Goal: Task Accomplishment & Management: Manage account settings

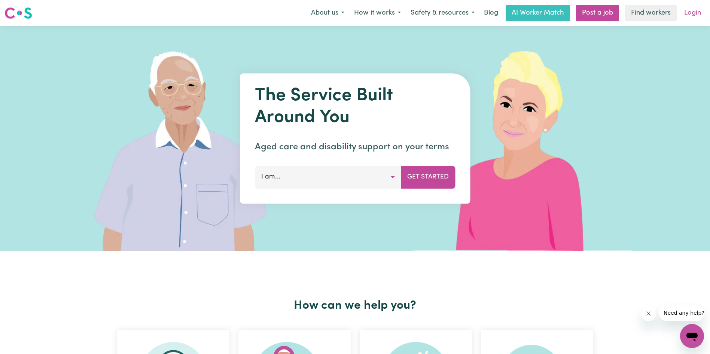
click at [695, 14] on link "Login" at bounding box center [693, 13] width 26 height 16
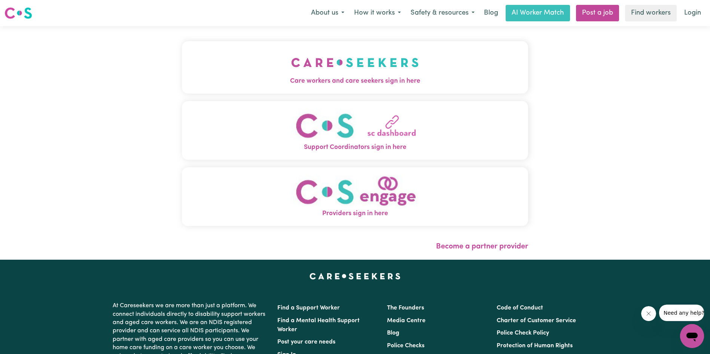
click at [351, 71] on img "Care workers and care seekers sign in here" at bounding box center [355, 63] width 128 height 28
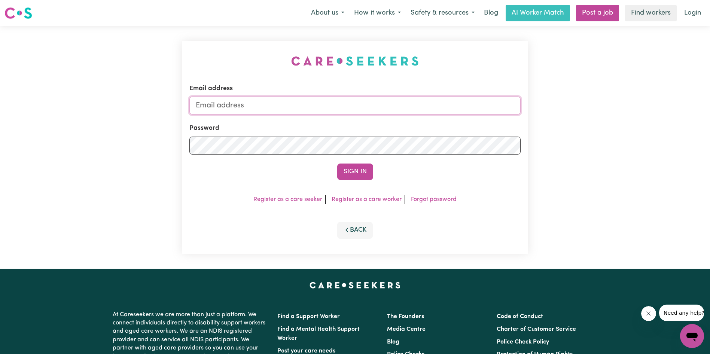
click at [247, 108] on input "Email address" at bounding box center [354, 106] width 331 height 18
type input "[EMAIL_ADDRESS][DOMAIN_NAME]"
click at [363, 168] on button "Sign In" at bounding box center [355, 172] width 36 height 16
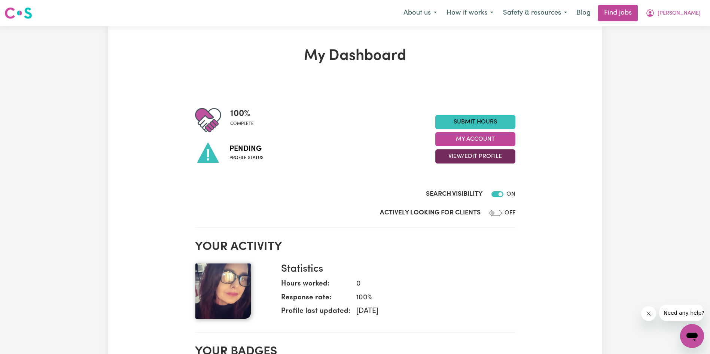
click at [473, 154] on button "View/Edit Profile" at bounding box center [475, 156] width 80 height 14
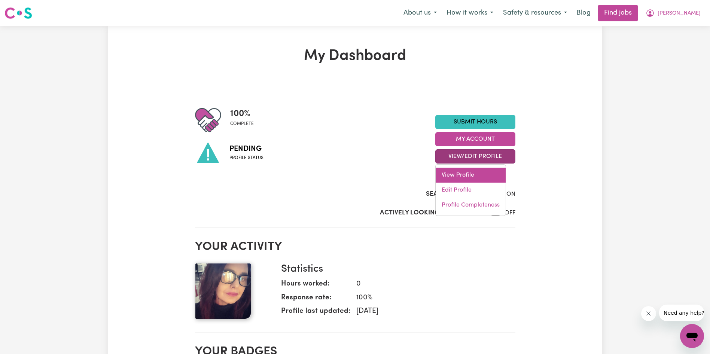
click at [469, 174] on link "View Profile" at bounding box center [471, 175] width 70 height 15
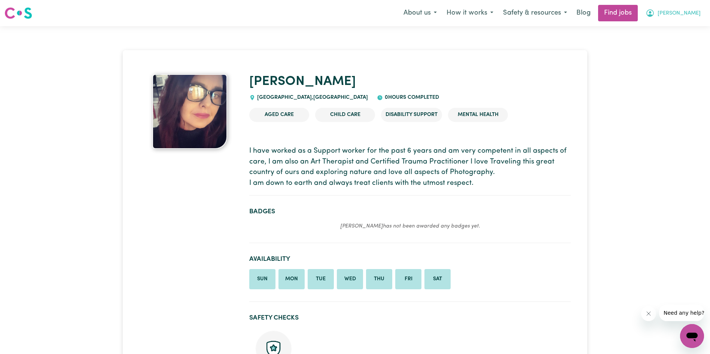
click at [679, 17] on span "[PERSON_NAME]" at bounding box center [679, 13] width 43 height 8
click at [672, 42] on link "My Dashboard" at bounding box center [675, 43] width 59 height 14
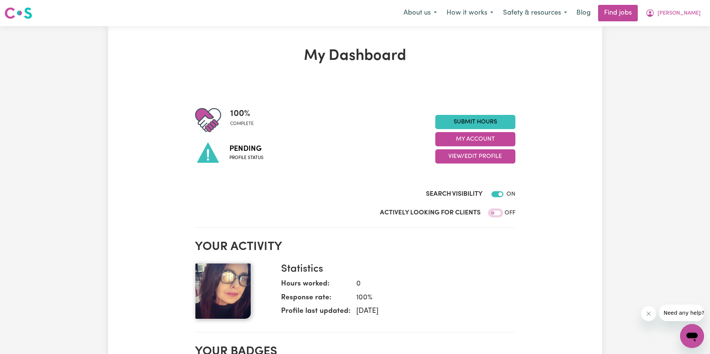
click at [497, 213] on input "Actively Looking for Clients" at bounding box center [496, 213] width 12 height 6
checkbox input "true"
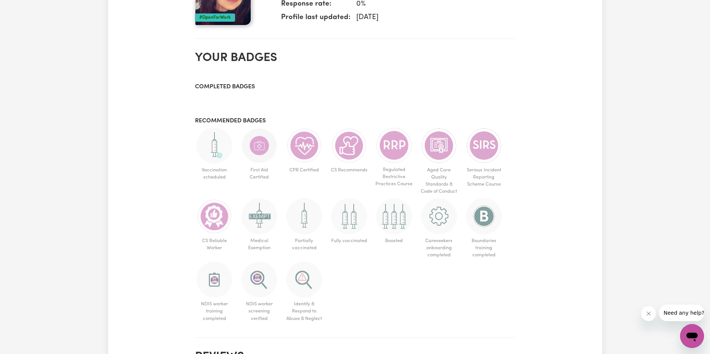
scroll to position [299, 0]
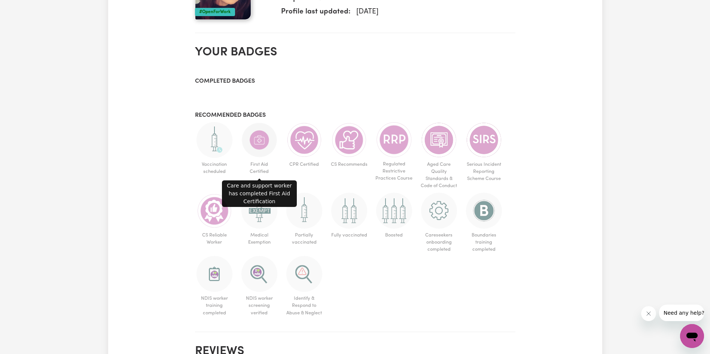
click at [256, 147] on img at bounding box center [259, 140] width 36 height 36
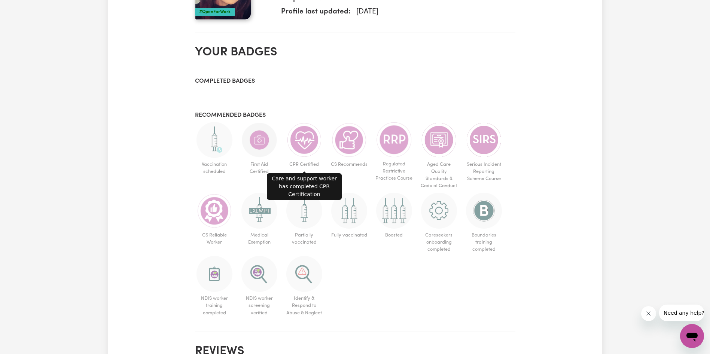
click at [311, 142] on img at bounding box center [304, 140] width 36 height 36
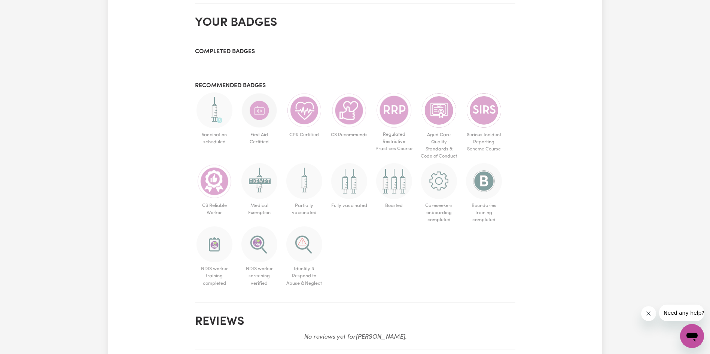
scroll to position [374, 0]
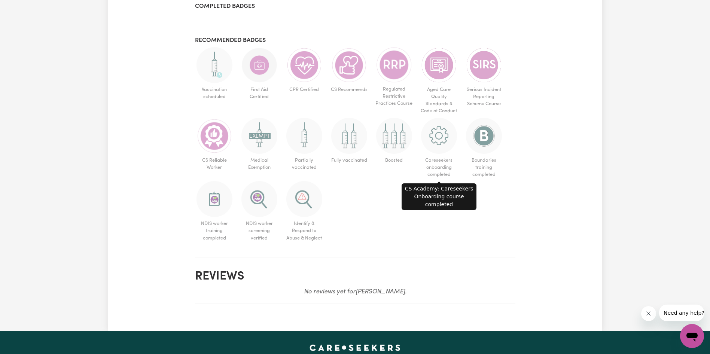
click at [445, 143] on img at bounding box center [439, 136] width 36 height 36
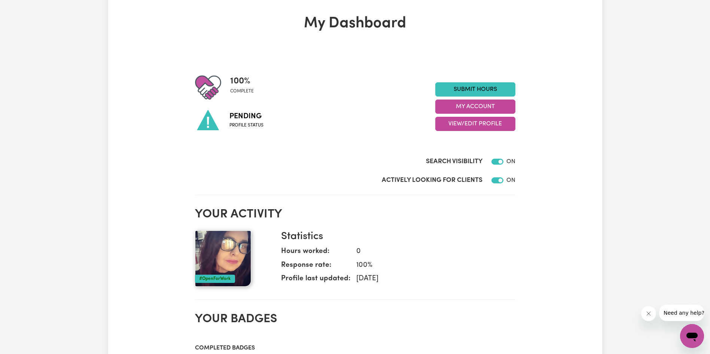
scroll to position [0, 0]
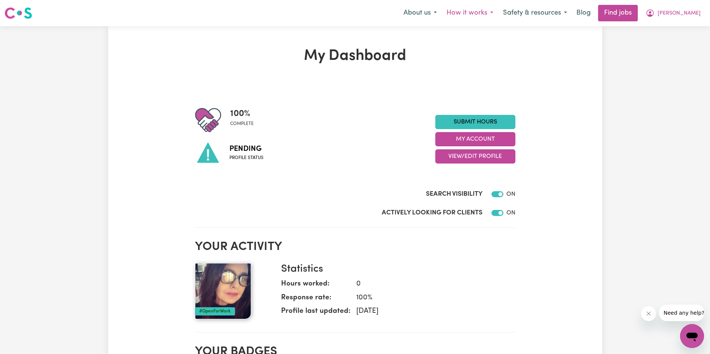
click at [498, 12] on button "How it works" at bounding box center [470, 13] width 57 height 16
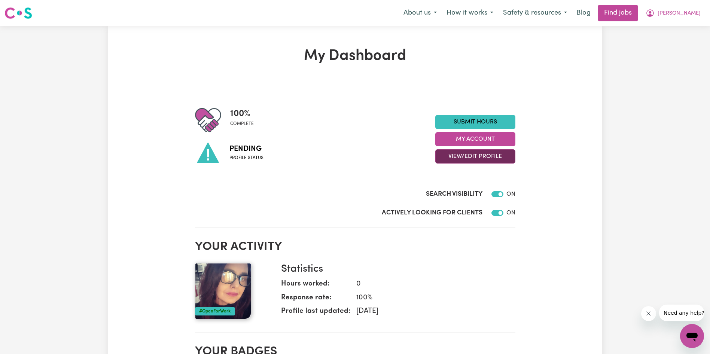
click at [456, 153] on button "View/Edit Profile" at bounding box center [475, 156] width 80 height 14
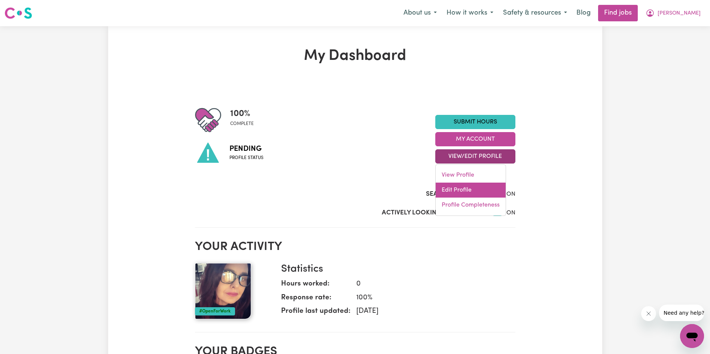
click at [454, 192] on link "Edit Profile" at bounding box center [471, 190] width 70 height 15
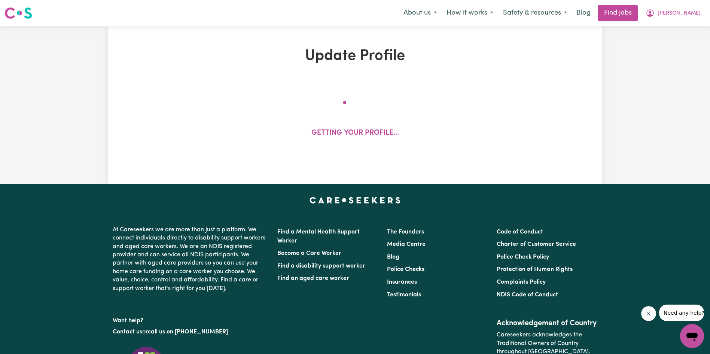
select select "[DEMOGRAPHIC_DATA]"
select select "[DEMOGRAPHIC_DATA] Citizen"
select select "Studying a healthcare related degree or qualification"
select select "45"
select select "50"
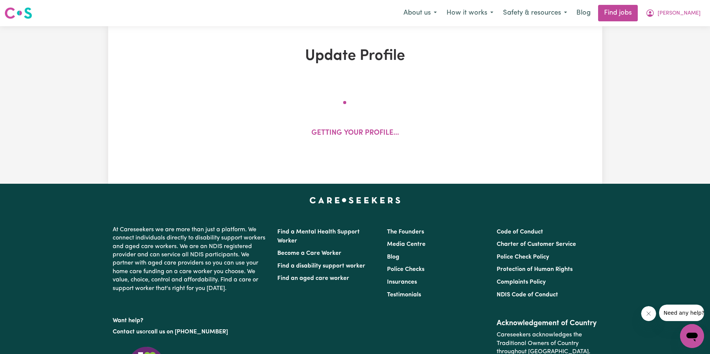
select select "60"
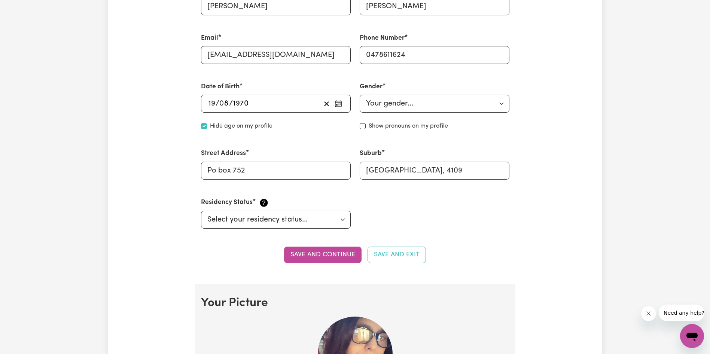
scroll to position [262, 0]
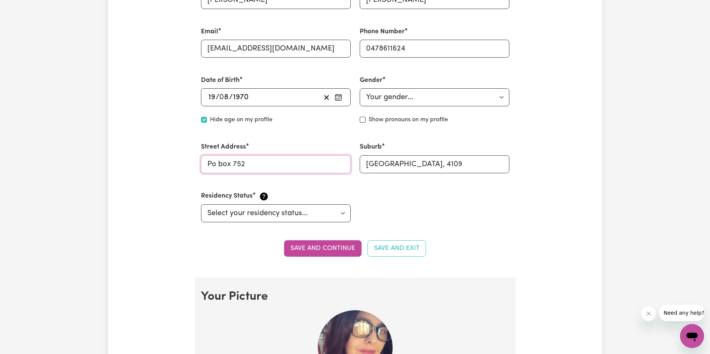
click at [288, 167] on input "Po box 752" at bounding box center [276, 164] width 150 height 18
type input "P"
type input "[STREET_ADDRESS]"
drag, startPoint x: 505, startPoint y: 163, endPoint x: 311, endPoint y: 175, distance: 193.9
click at [311, 175] on div "First Name [PERSON_NAME] Last Name [PERSON_NAME] Email [EMAIL_ADDRESS][DOMAIN_N…" at bounding box center [355, 100] width 317 height 262
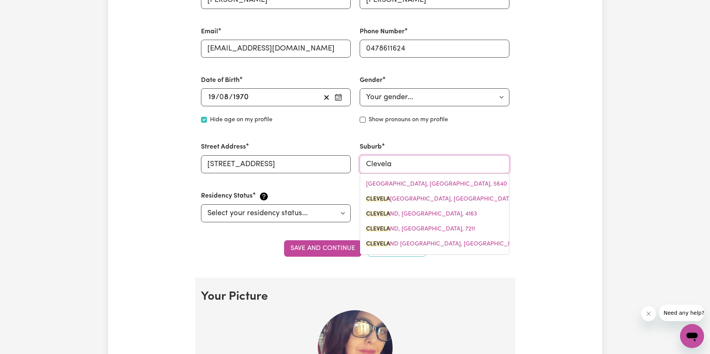
type input "[PERSON_NAME]"
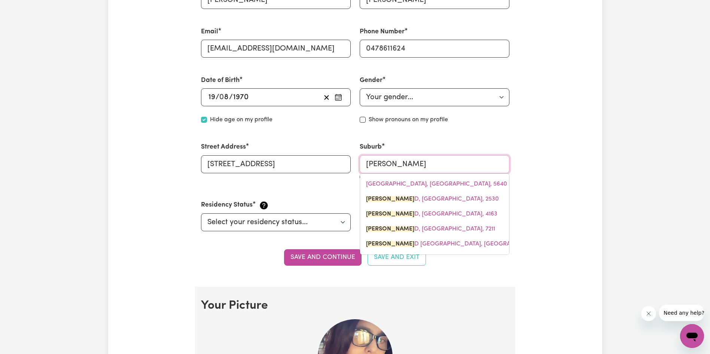
type input "ClevelanD, [GEOGRAPHIC_DATA], 2530"
type input "[GEOGRAPHIC_DATA]"
type input "[GEOGRAPHIC_DATA], [GEOGRAPHIC_DATA], 2530"
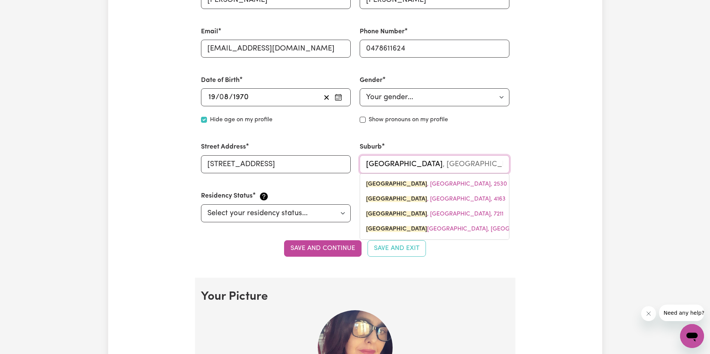
type input "Clevelands"
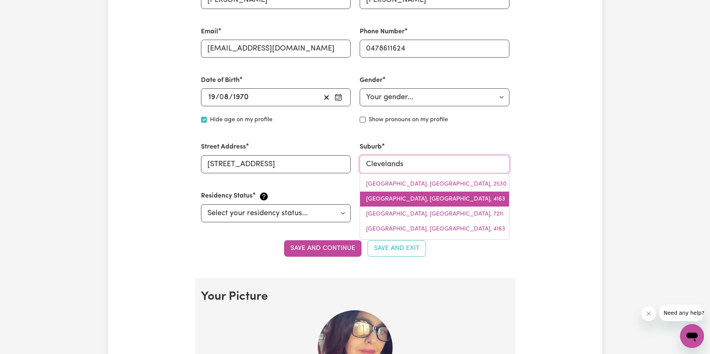
click at [404, 200] on span "[GEOGRAPHIC_DATA], [GEOGRAPHIC_DATA], 4163" at bounding box center [435, 199] width 139 height 6
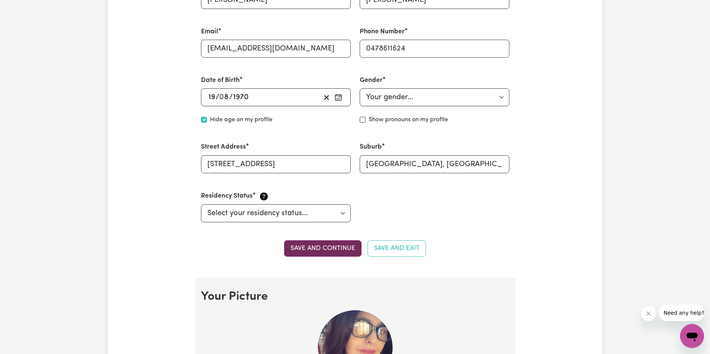
click at [317, 248] on button "Save and continue" at bounding box center [322, 248] width 77 height 16
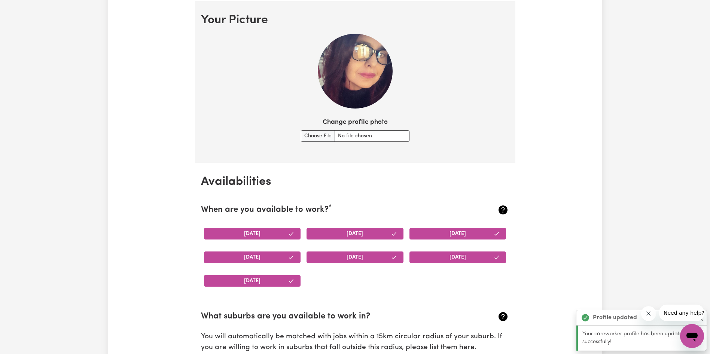
scroll to position [540, 0]
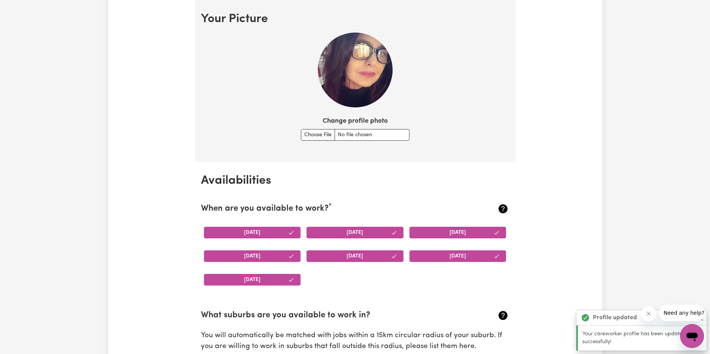
click at [466, 254] on button "[DATE]" at bounding box center [457, 256] width 97 height 12
click at [380, 259] on button "[DATE]" at bounding box center [355, 256] width 97 height 12
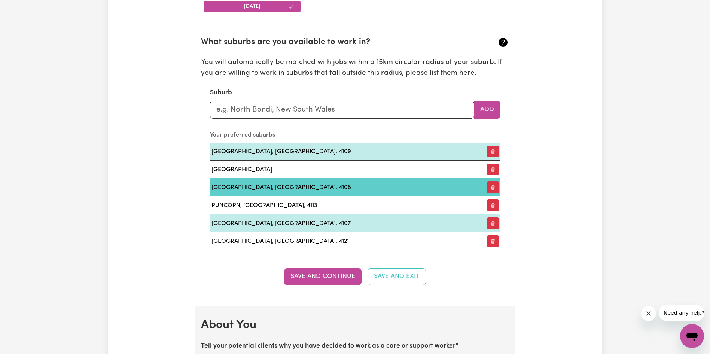
scroll to position [839, 0]
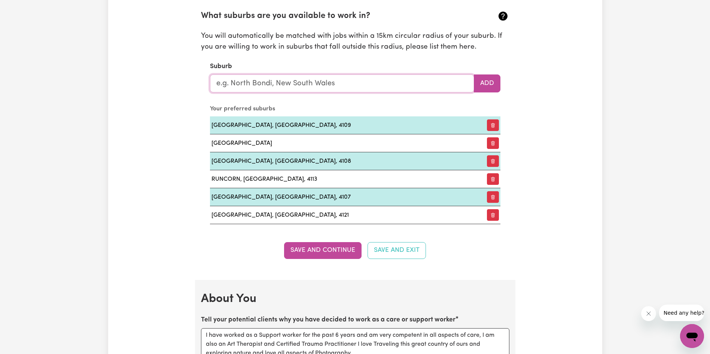
click at [398, 82] on input "text" at bounding box center [342, 83] width 264 height 18
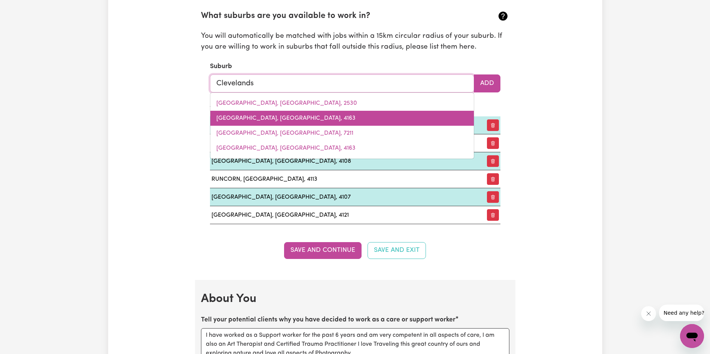
click at [293, 116] on span "[GEOGRAPHIC_DATA], [GEOGRAPHIC_DATA], 4163" at bounding box center [285, 118] width 139 height 6
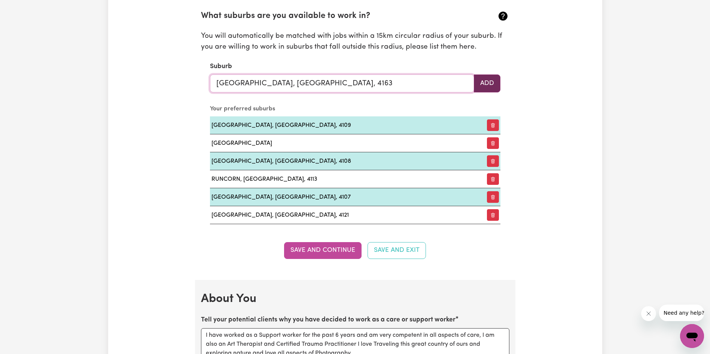
type input "[GEOGRAPHIC_DATA], [GEOGRAPHIC_DATA], 4163"
click at [484, 81] on button "Add" at bounding box center [487, 83] width 27 height 18
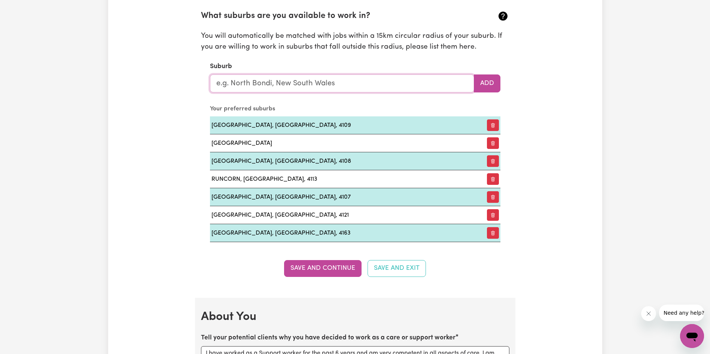
click at [311, 78] on input "text" at bounding box center [342, 83] width 264 height 18
type input "Orm"
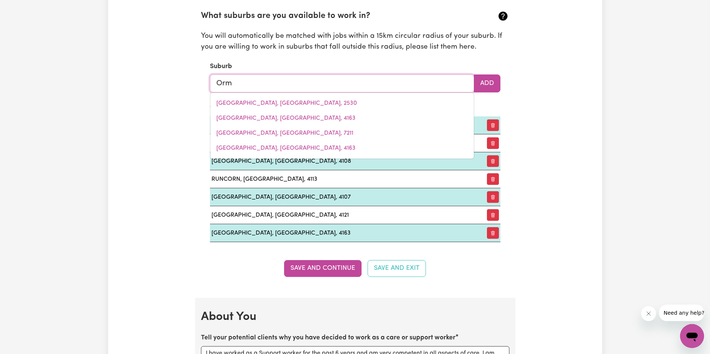
type input "OrmEAU, [GEOGRAPHIC_DATA], 4208"
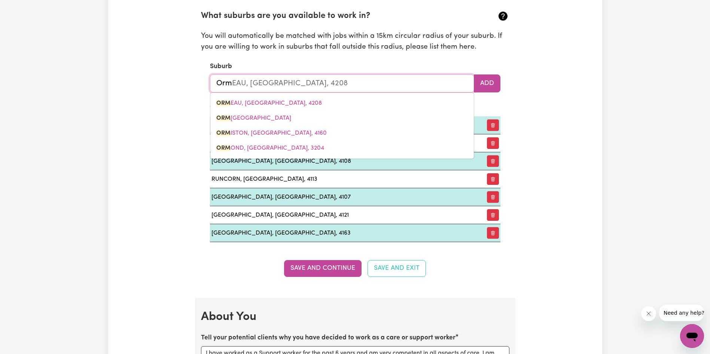
type input "Ormi"
type input "[GEOGRAPHIC_DATA], [GEOGRAPHIC_DATA], 4160"
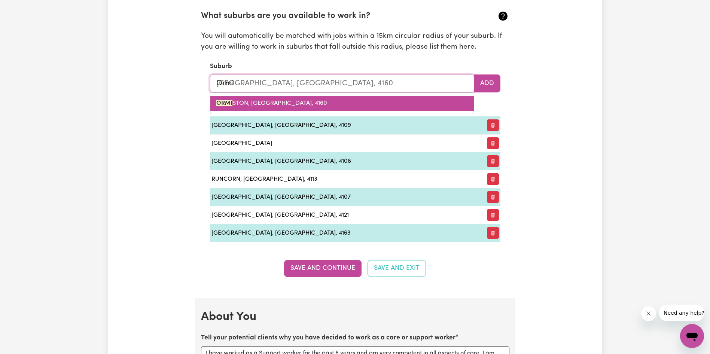
click at [302, 106] on link "ORMI STON, [GEOGRAPHIC_DATA], 4160" at bounding box center [342, 103] width 264 height 15
type input "[PERSON_NAME], [GEOGRAPHIC_DATA], 4160"
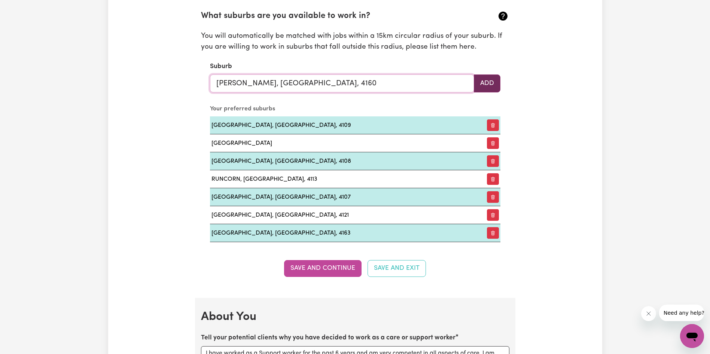
type input "[PERSON_NAME], [GEOGRAPHIC_DATA], 4160"
click at [497, 87] on button "Add" at bounding box center [487, 83] width 27 height 18
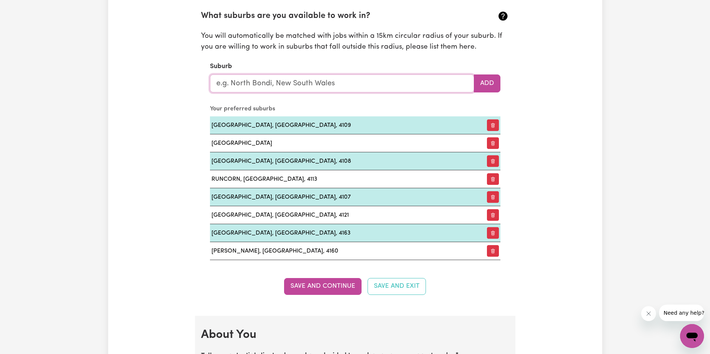
click at [339, 83] on input "text" at bounding box center [342, 83] width 264 height 18
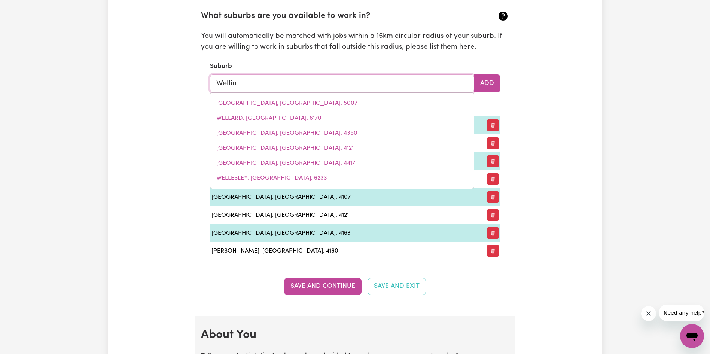
type input "Welling"
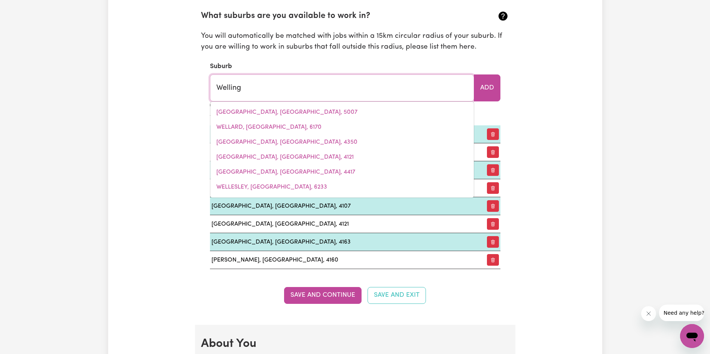
type input "WellingROVE, [GEOGRAPHIC_DATA], 2370"
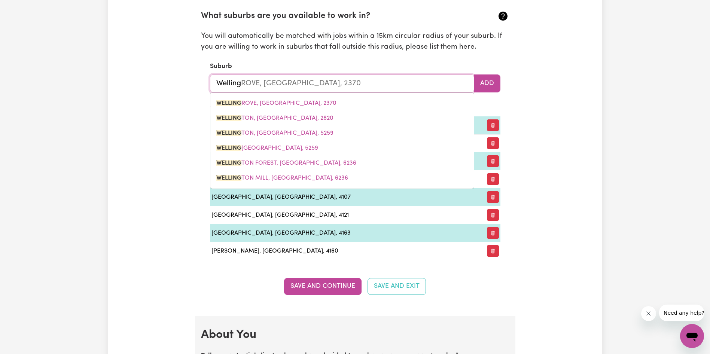
type input "Wellingt"
type input "[GEOGRAPHIC_DATA], [GEOGRAPHIC_DATA], 2820"
type input "Wellingto"
type input "WellingtoN, [GEOGRAPHIC_DATA], 2820"
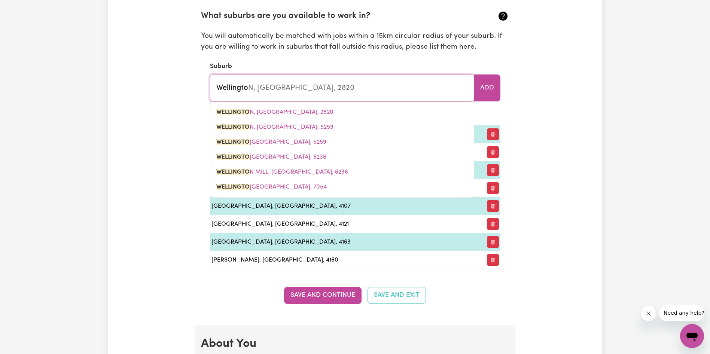
type input "[GEOGRAPHIC_DATA]"
type input "[GEOGRAPHIC_DATA], [GEOGRAPHIC_DATA], 2820"
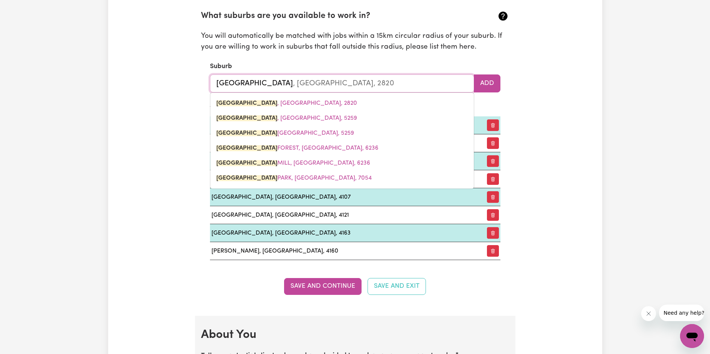
type input "Wellington v"
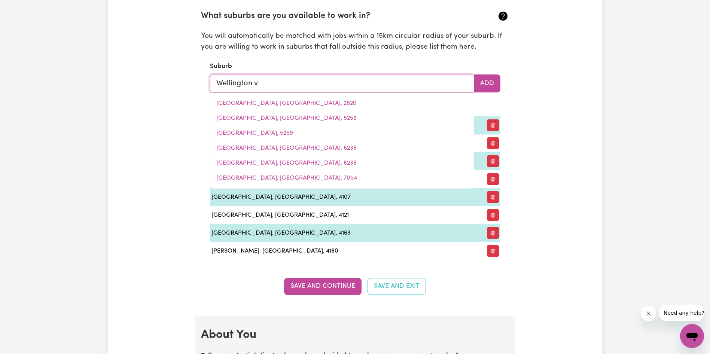
type input "Wellington vALE, [GEOGRAPHIC_DATA], 2371"
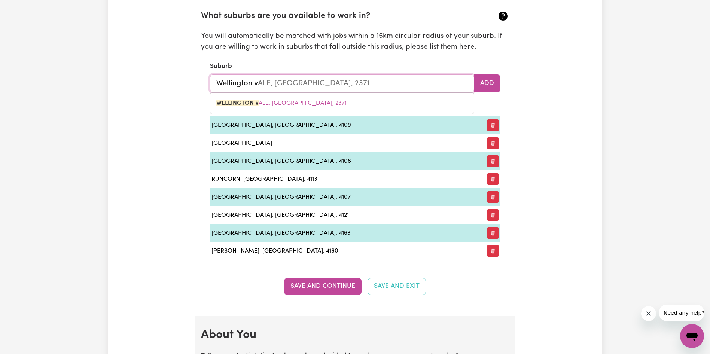
type input "[GEOGRAPHIC_DATA]"
type input "[GEOGRAPHIC_DATA], 5259"
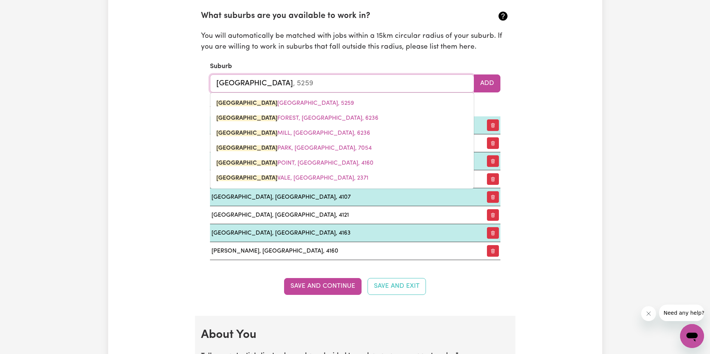
type input "Wellington p"
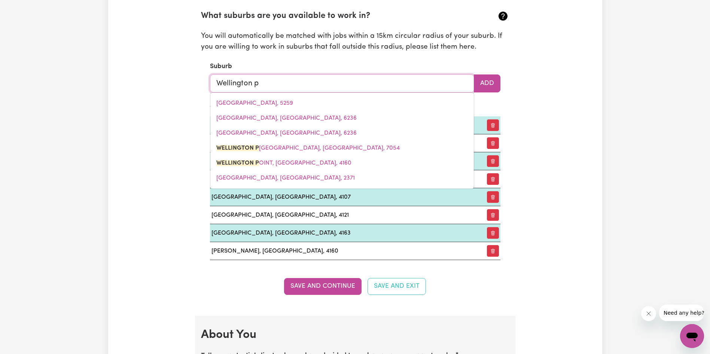
type input "[GEOGRAPHIC_DATA], [GEOGRAPHIC_DATA], 7054"
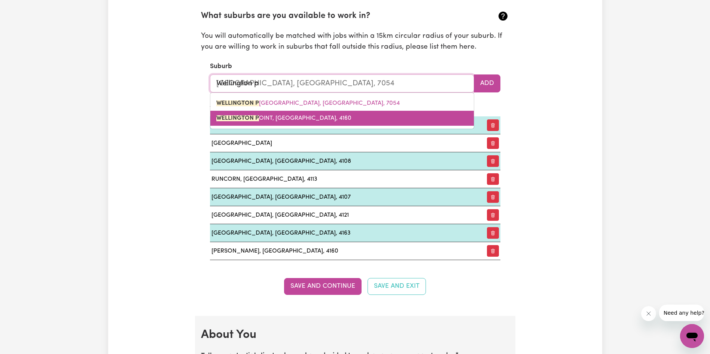
click at [271, 117] on span "WELLINGTON P OINT, [GEOGRAPHIC_DATA], 4160" at bounding box center [283, 118] width 135 height 6
type input "[GEOGRAPHIC_DATA], [GEOGRAPHIC_DATA], 4160"
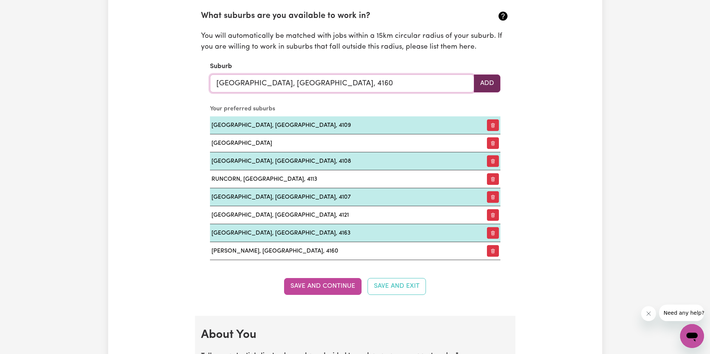
type input "[GEOGRAPHIC_DATA], [GEOGRAPHIC_DATA], 4160"
click at [484, 82] on button "Add" at bounding box center [487, 83] width 27 height 18
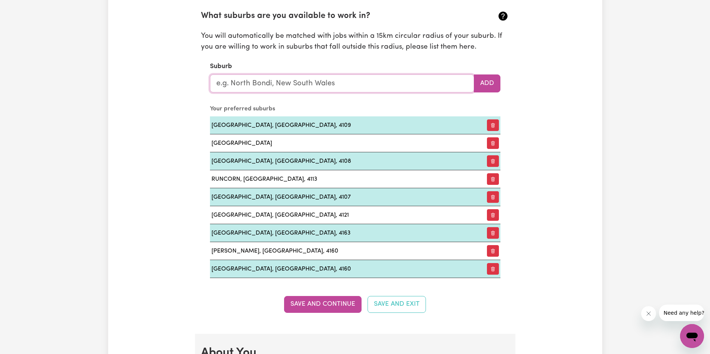
click at [267, 86] on input "text" at bounding box center [342, 83] width 264 height 18
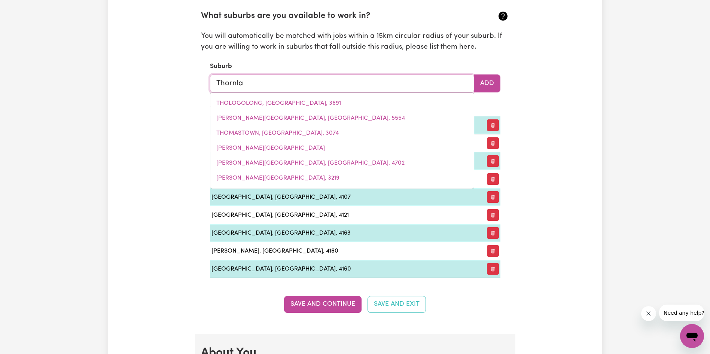
type input "Thornlan"
type input "ThornlanDS, [GEOGRAPHIC_DATA], 4164"
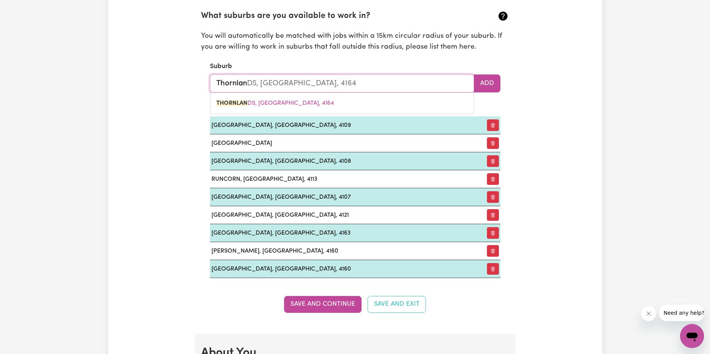
type input "Thornland"
type input "ThornlandS, [GEOGRAPHIC_DATA], 4164"
type input "Thornlands"
type input "[GEOGRAPHIC_DATA], [GEOGRAPHIC_DATA], 4164"
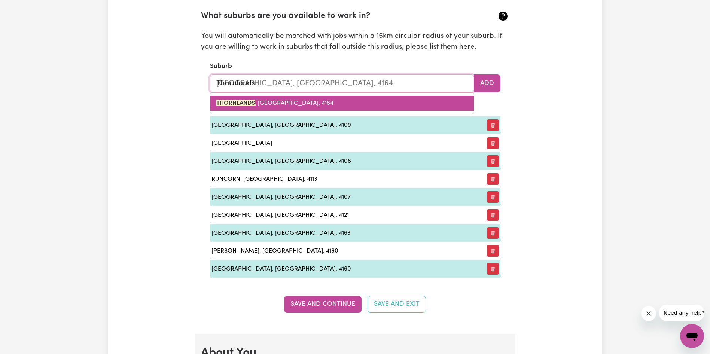
click at [274, 101] on span "[GEOGRAPHIC_DATA] , [GEOGRAPHIC_DATA], 4164" at bounding box center [274, 103] width 117 height 6
type input "[GEOGRAPHIC_DATA], [GEOGRAPHIC_DATA], 4164"
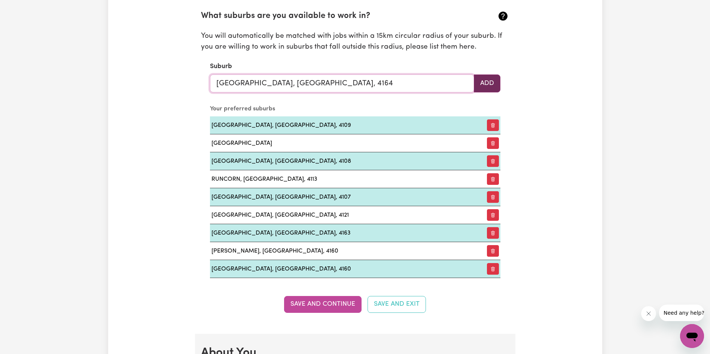
type input "[GEOGRAPHIC_DATA], [GEOGRAPHIC_DATA], 4164"
click at [481, 82] on button "Add" at bounding box center [487, 83] width 27 height 18
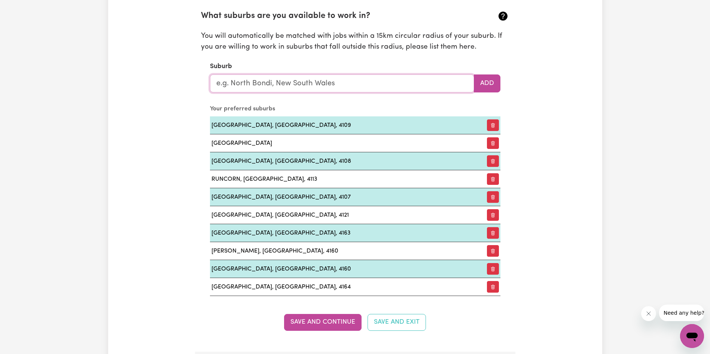
click at [248, 85] on input "text" at bounding box center [342, 83] width 264 height 18
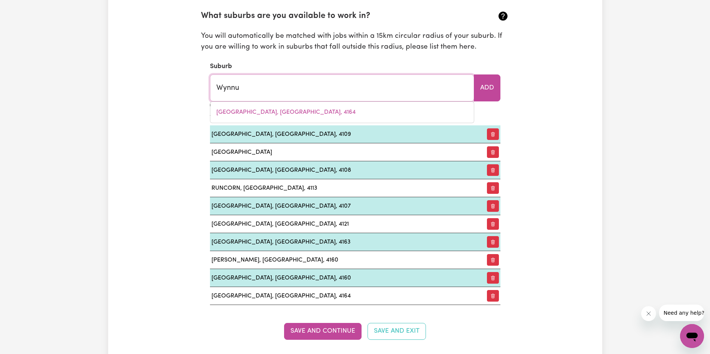
type input "Wynnum"
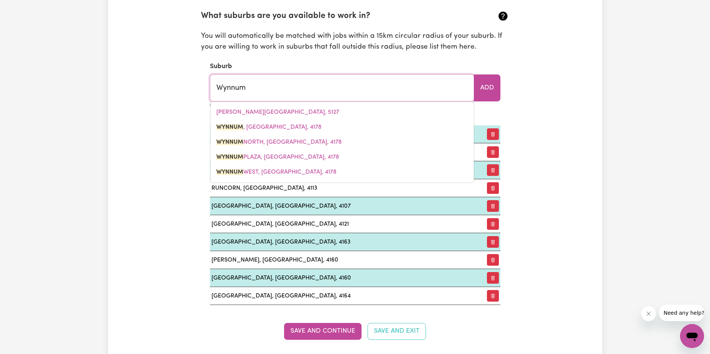
type input "Wynnum, [GEOGRAPHIC_DATA], 4178"
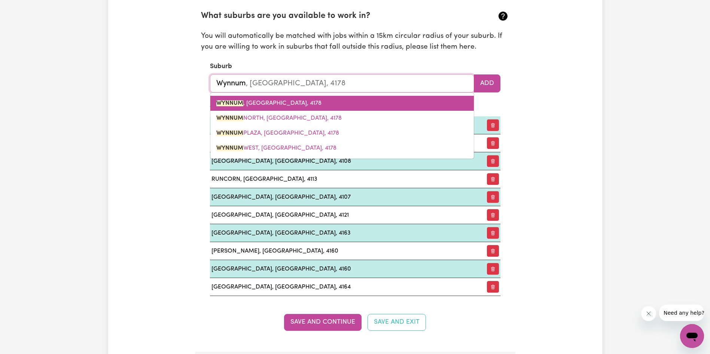
click at [256, 106] on span "WYNNUM , [GEOGRAPHIC_DATA], 4178" at bounding box center [268, 103] width 105 height 6
type input "WYNNUM, [GEOGRAPHIC_DATA], 4178"
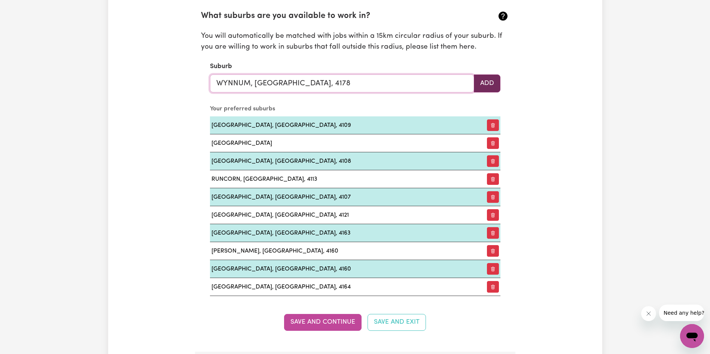
type input "WYNNUM, [GEOGRAPHIC_DATA], 4178"
click at [493, 84] on button "Add" at bounding box center [487, 83] width 27 height 18
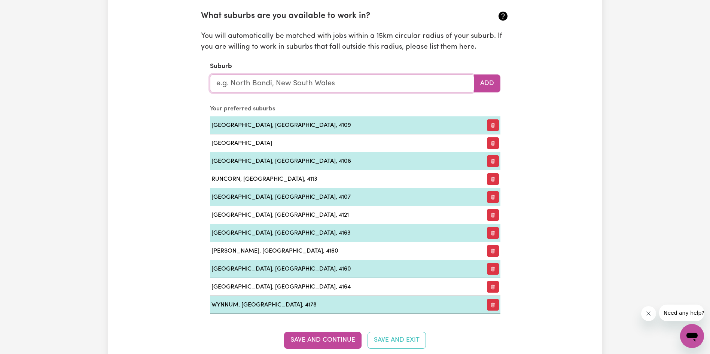
click at [252, 85] on input "text" at bounding box center [342, 83] width 264 height 18
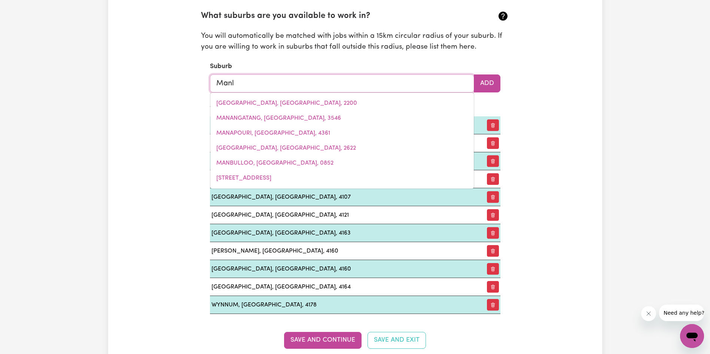
type input "Manly"
type input "Manly, [GEOGRAPHIC_DATA], 2095"
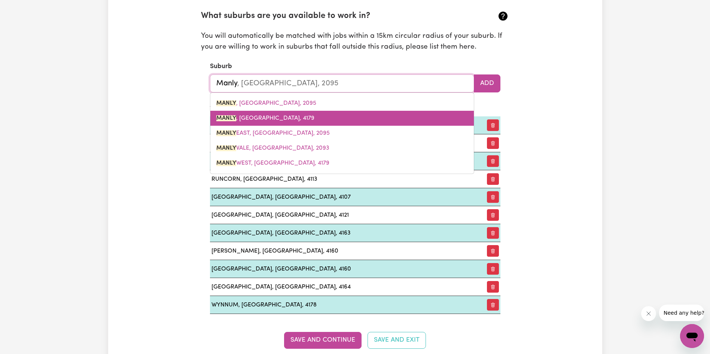
drag, startPoint x: 250, startPoint y: 118, endPoint x: 349, endPoint y: 103, distance: 99.9
click at [250, 117] on span "MANLY , [GEOGRAPHIC_DATA], 4179" at bounding box center [265, 118] width 98 height 6
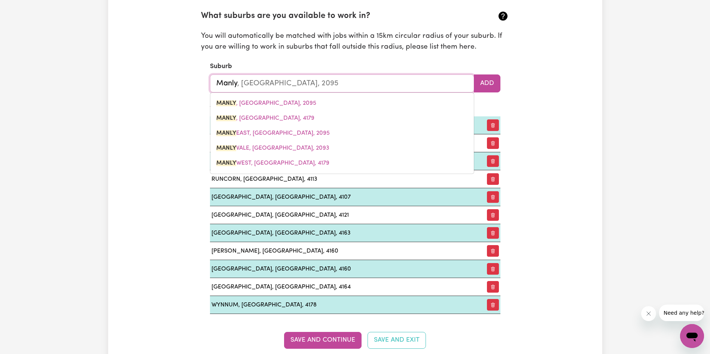
type input "MANLY, [GEOGRAPHIC_DATA], 4179"
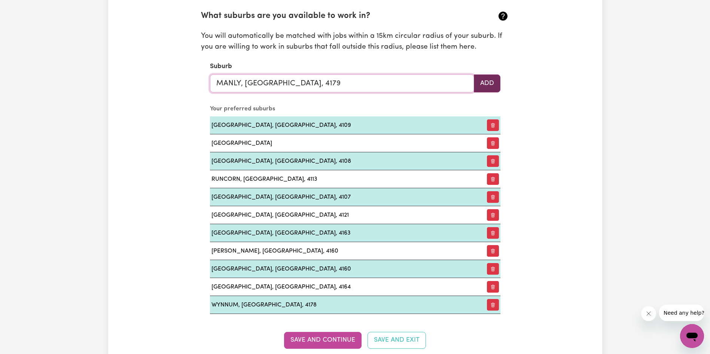
type input "MANLY, [GEOGRAPHIC_DATA], 4179"
click at [494, 83] on button "Add" at bounding box center [487, 83] width 27 height 18
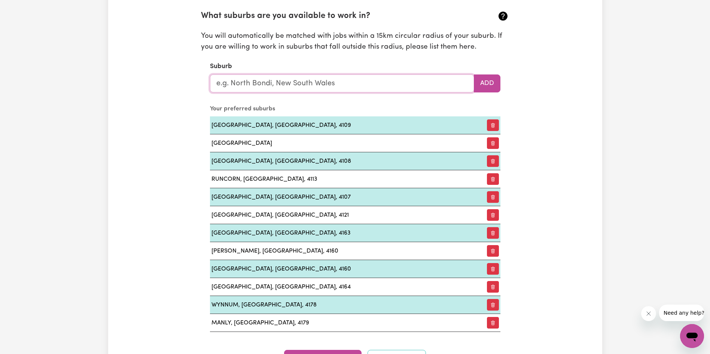
click at [299, 86] on input "text" at bounding box center [342, 83] width 264 height 18
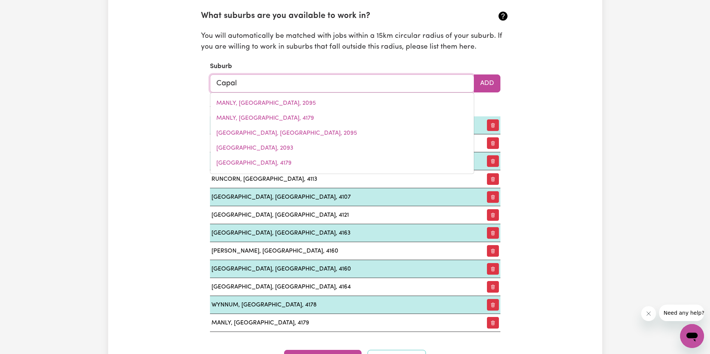
type input "Capala"
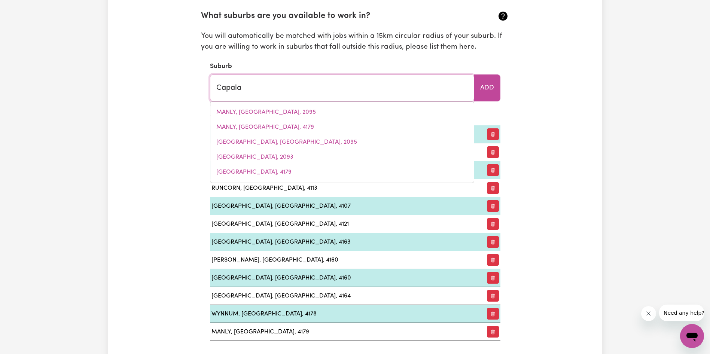
type input "CapalaBA, [GEOGRAPHIC_DATA], 4157"
type input "Capalab"
type input "CapalabA, [GEOGRAPHIC_DATA], 4157"
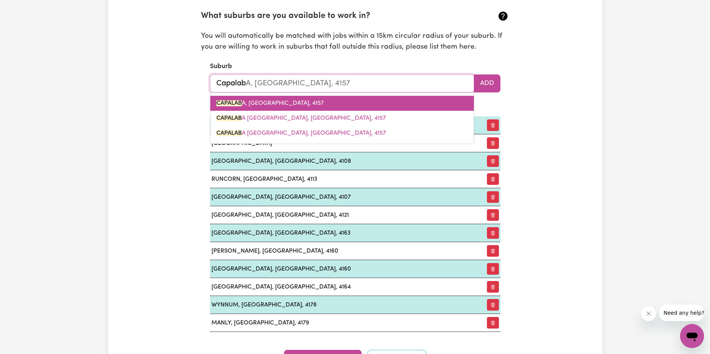
click at [273, 103] on span "CAPALAB A, [GEOGRAPHIC_DATA], 4157" at bounding box center [269, 103] width 107 height 6
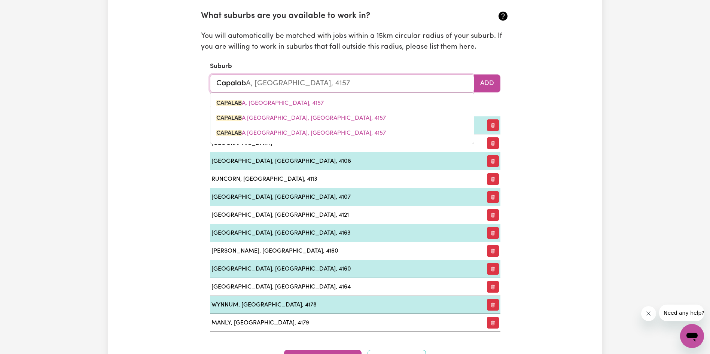
type input "CAPALABA, [GEOGRAPHIC_DATA], 4157"
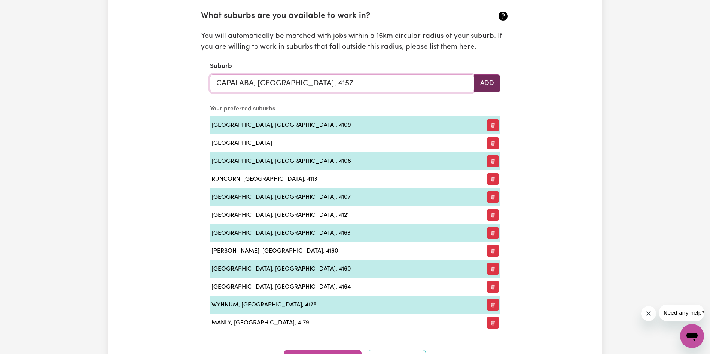
type input "CAPALABA, [GEOGRAPHIC_DATA], 4157"
click at [496, 84] on button "Add" at bounding box center [487, 83] width 27 height 18
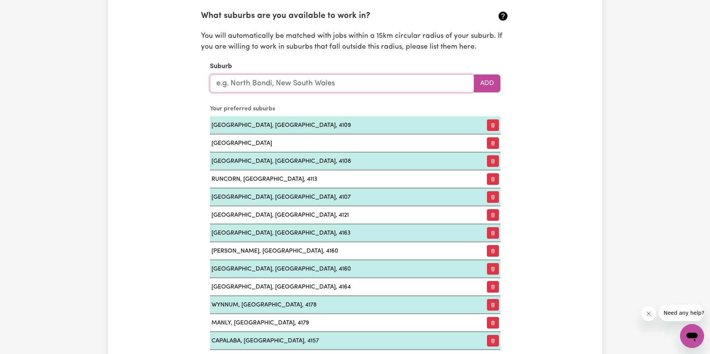
click at [321, 86] on input "text" at bounding box center [342, 83] width 264 height 18
type input "Vic"
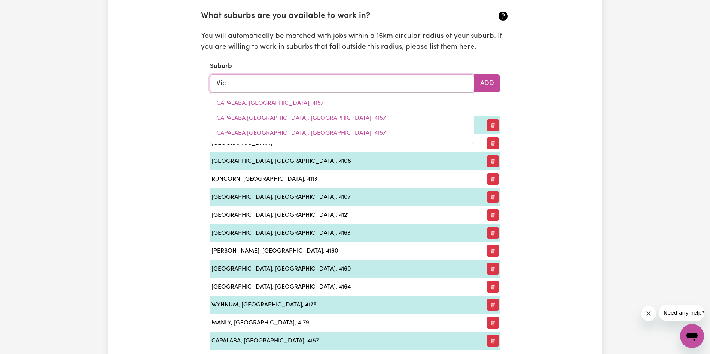
type input "[PERSON_NAME][GEOGRAPHIC_DATA], [GEOGRAPHIC_DATA], 5211"
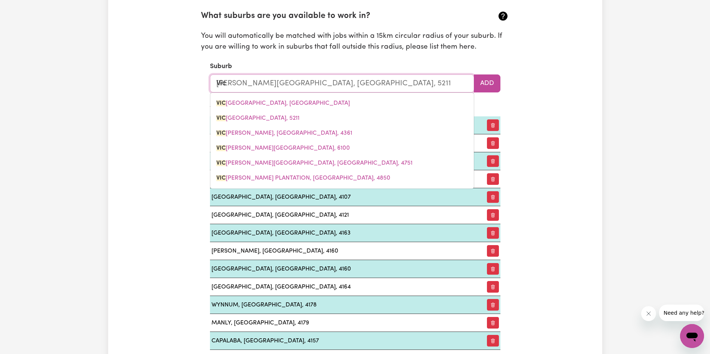
type input "Vict"
type input "[PERSON_NAME][GEOGRAPHIC_DATA], [GEOGRAPHIC_DATA], 5211"
type input "Victo"
type input "[PERSON_NAME][GEOGRAPHIC_DATA], [GEOGRAPHIC_DATA], 5211"
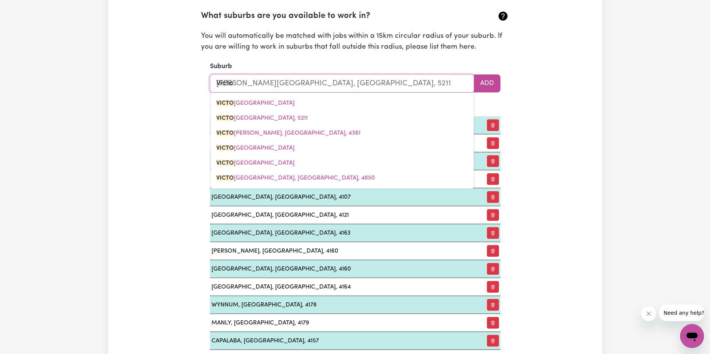
type input "[PERSON_NAME]"
type input "[PERSON_NAME][GEOGRAPHIC_DATA], [GEOGRAPHIC_DATA], 5211"
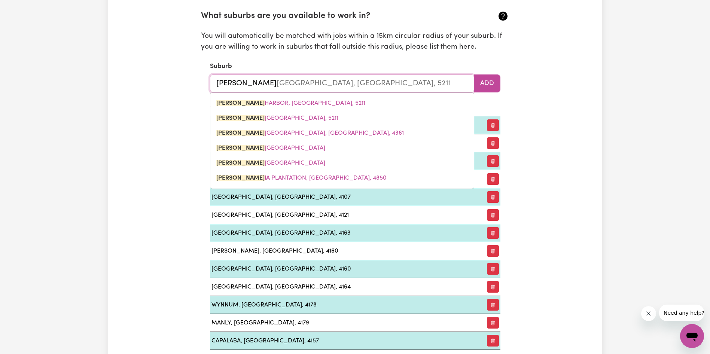
type input "Victori"
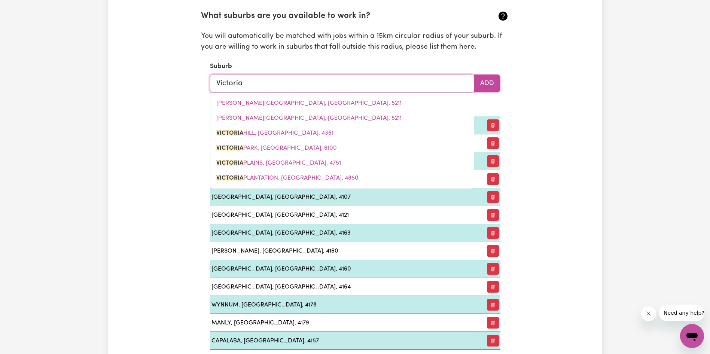
type input "Victoria"
type input "[PERSON_NAME], [GEOGRAPHIC_DATA], 4361"
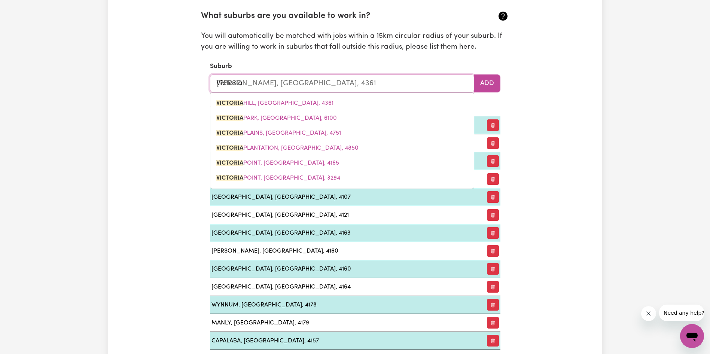
type input "Victoria p"
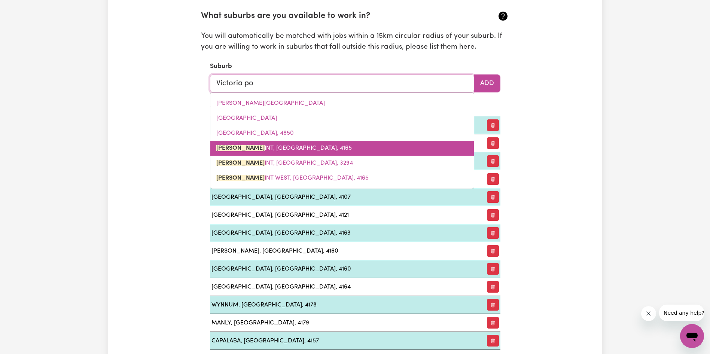
click at [280, 149] on span "VICTORIA PO INT, [GEOGRAPHIC_DATA], 4165" at bounding box center [284, 148] width 136 height 6
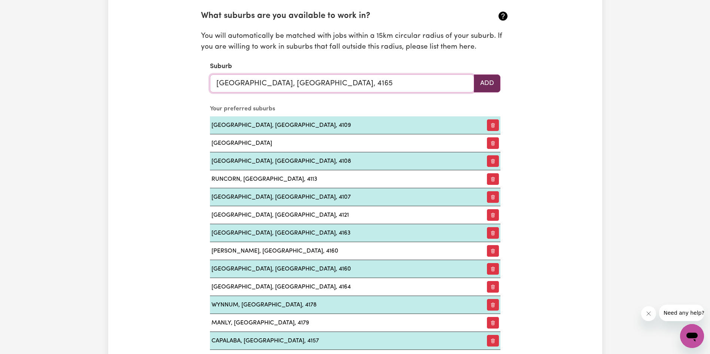
type input "[GEOGRAPHIC_DATA], [GEOGRAPHIC_DATA], 4165"
click at [490, 82] on button "Add" at bounding box center [487, 83] width 27 height 18
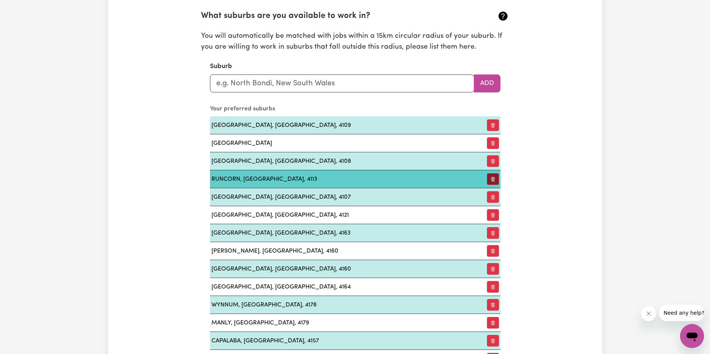
click at [494, 179] on button "button" at bounding box center [493, 179] width 12 height 12
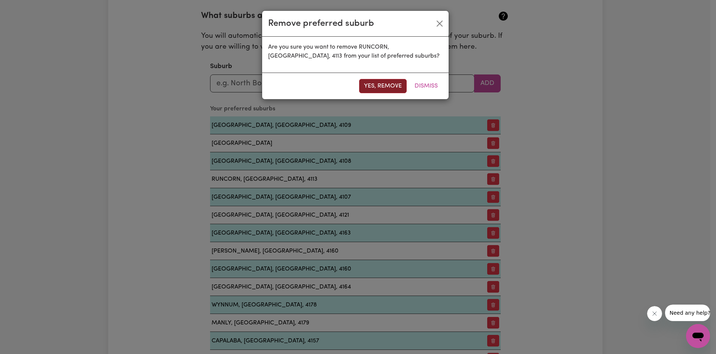
click at [379, 87] on button "Yes, remove" at bounding box center [383, 86] width 48 height 14
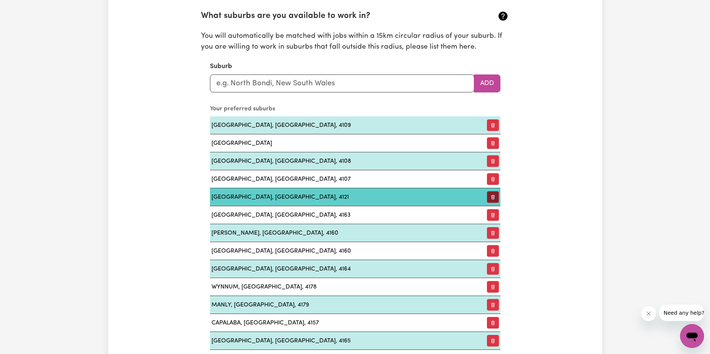
click at [490, 198] on icon "button" at bounding box center [492, 197] width 5 height 5
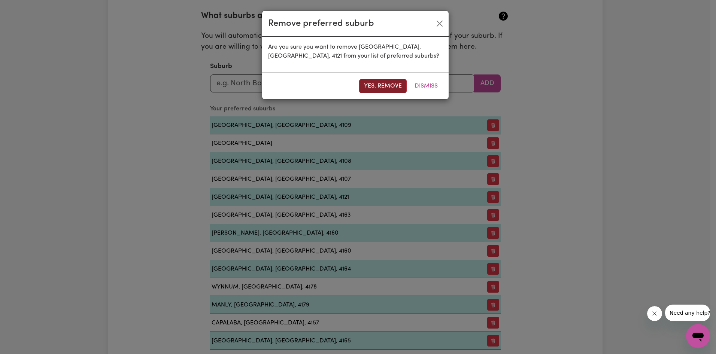
click at [369, 87] on button "Yes, remove" at bounding box center [383, 86] width 48 height 14
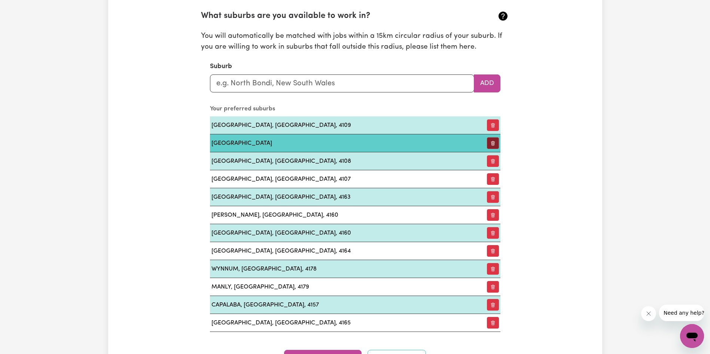
click at [493, 145] on button "button" at bounding box center [493, 143] width 12 height 12
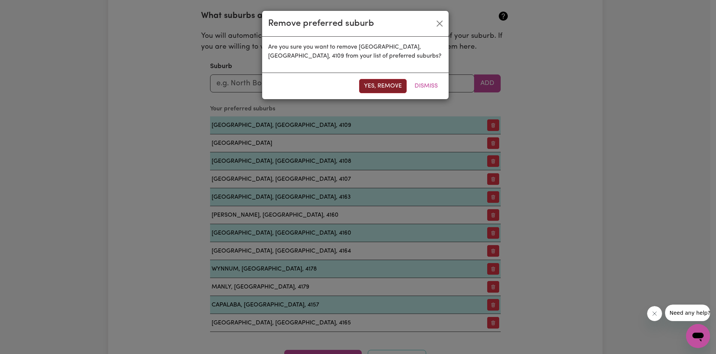
click at [377, 88] on button "Yes, remove" at bounding box center [383, 86] width 48 height 14
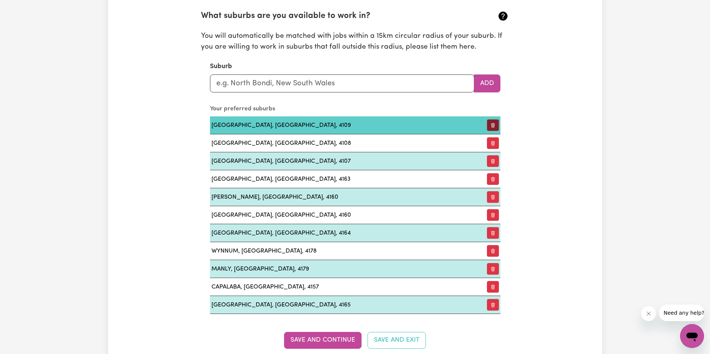
click at [492, 126] on icon "button" at bounding box center [492, 125] width 1 height 4
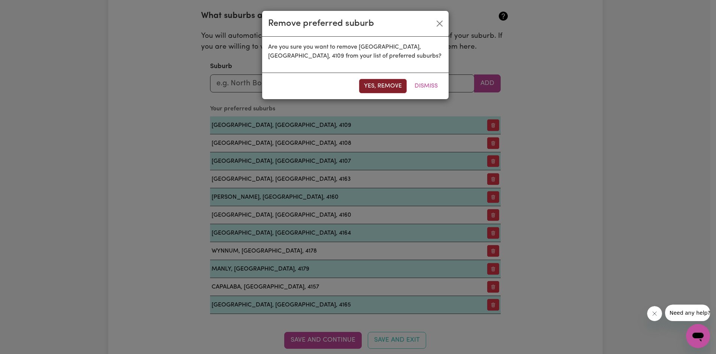
click at [374, 84] on button "Yes, remove" at bounding box center [383, 86] width 48 height 14
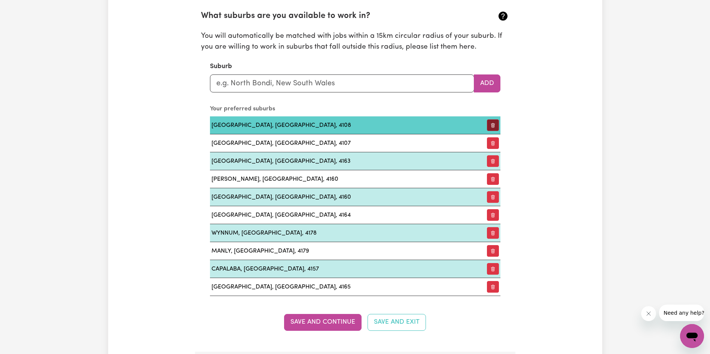
click at [490, 127] on icon "button" at bounding box center [492, 125] width 5 height 5
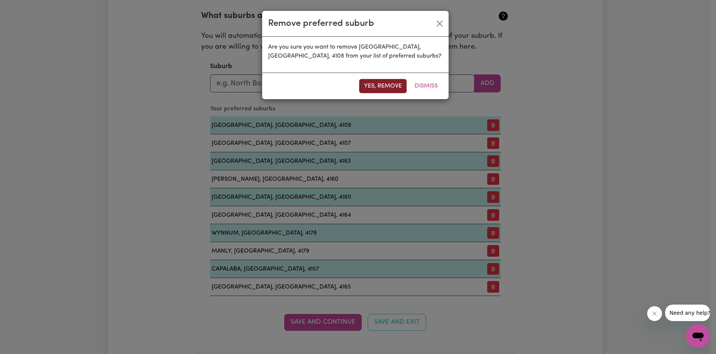
click at [377, 88] on button "Yes, remove" at bounding box center [383, 86] width 48 height 14
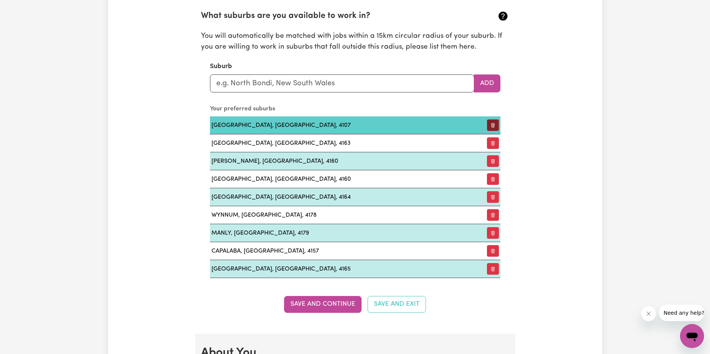
click at [492, 123] on icon "button" at bounding box center [492, 125] width 5 height 5
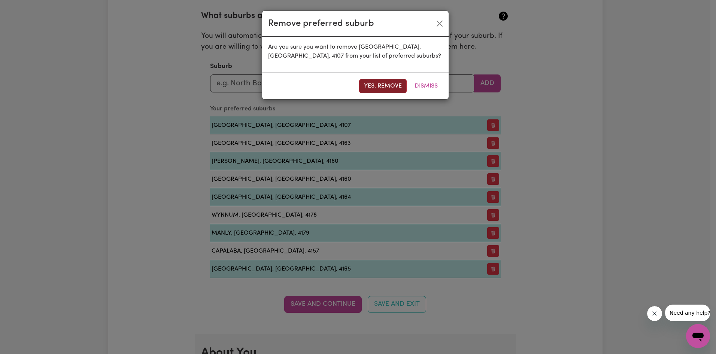
click at [381, 85] on button "Yes, remove" at bounding box center [383, 86] width 48 height 14
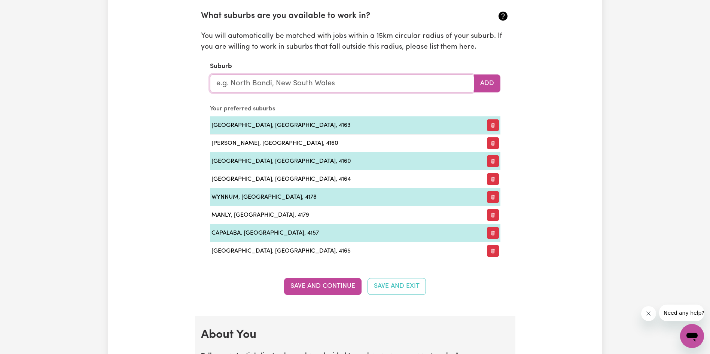
click at [282, 80] on input "text" at bounding box center [342, 83] width 264 height 18
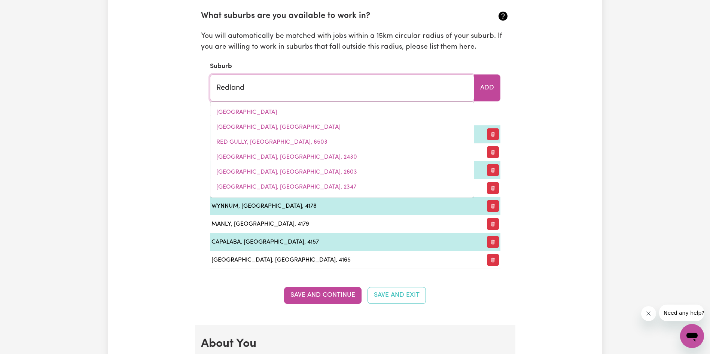
type input "Redland"
type input "[GEOGRAPHIC_DATA], [GEOGRAPHIC_DATA], 4165"
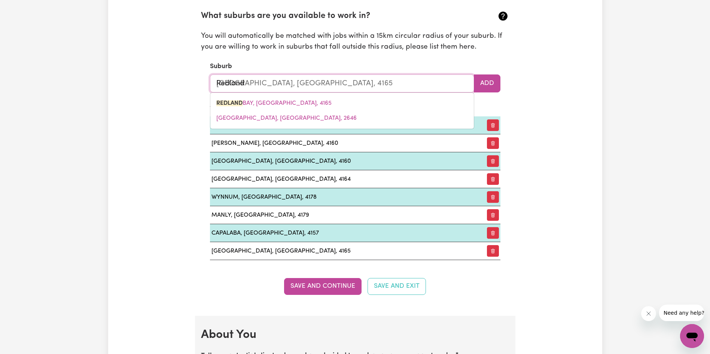
drag, startPoint x: 287, startPoint y: 100, endPoint x: 315, endPoint y: 100, distance: 27.7
click at [287, 100] on span "[GEOGRAPHIC_DATA], [GEOGRAPHIC_DATA], 4165" at bounding box center [273, 103] width 115 height 6
type input "[GEOGRAPHIC_DATA], [GEOGRAPHIC_DATA], 4165"
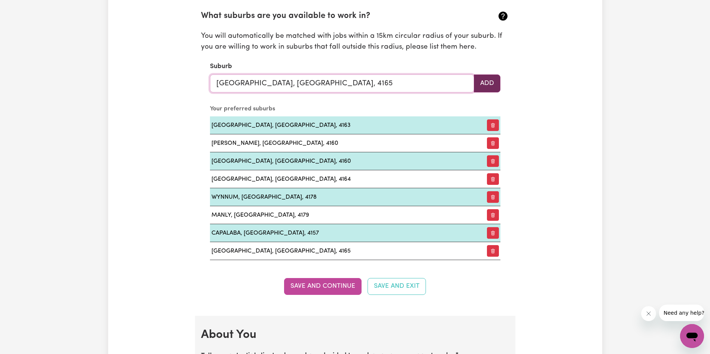
type input "[GEOGRAPHIC_DATA], [GEOGRAPHIC_DATA], 4165"
click at [492, 82] on button "Add" at bounding box center [487, 83] width 27 height 18
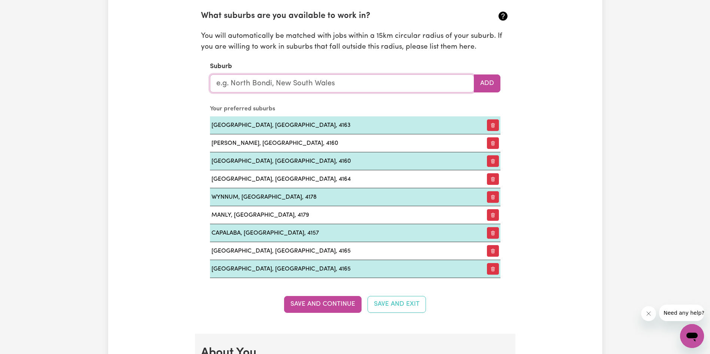
click at [261, 83] on input "text" at bounding box center [342, 83] width 264 height 18
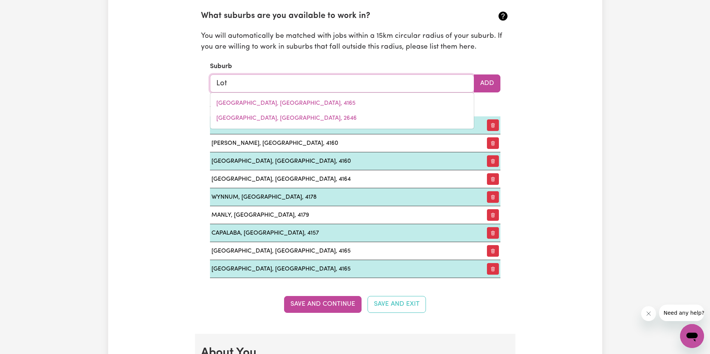
type input "Lota"
type input "Lota, [GEOGRAPHIC_DATA], 4179"
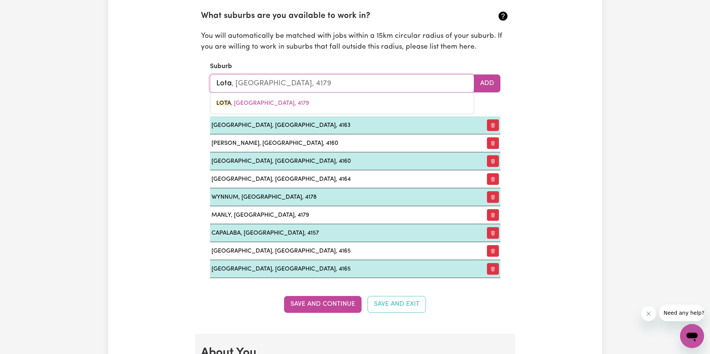
drag, startPoint x: 256, startPoint y: 101, endPoint x: 265, endPoint y: 98, distance: 10.4
click at [258, 100] on span "LOTA , [GEOGRAPHIC_DATA], 4179" at bounding box center [262, 103] width 93 height 6
type input "LOTA, [GEOGRAPHIC_DATA], 4179"
click at [488, 81] on button "Add" at bounding box center [487, 83] width 27 height 18
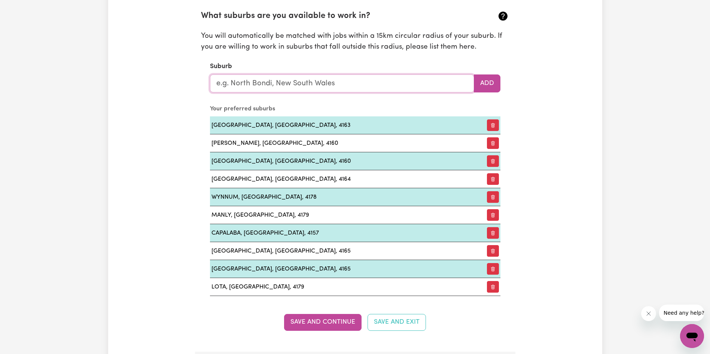
click at [239, 84] on input "text" at bounding box center [342, 83] width 264 height 18
type input "Sheld"
type input "[PERSON_NAME], [GEOGRAPHIC_DATA], 4157"
drag, startPoint x: 233, startPoint y: 101, endPoint x: 471, endPoint y: 74, distance: 240.0
click at [255, 98] on link "SHELD ON, [GEOGRAPHIC_DATA], 4157" at bounding box center [342, 103] width 264 height 15
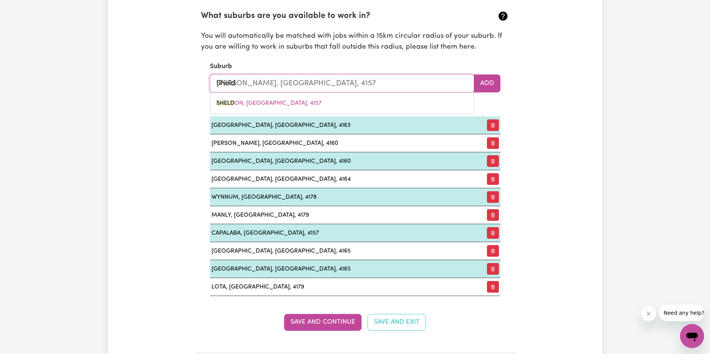
type input "[PERSON_NAME], [GEOGRAPHIC_DATA], 4157"
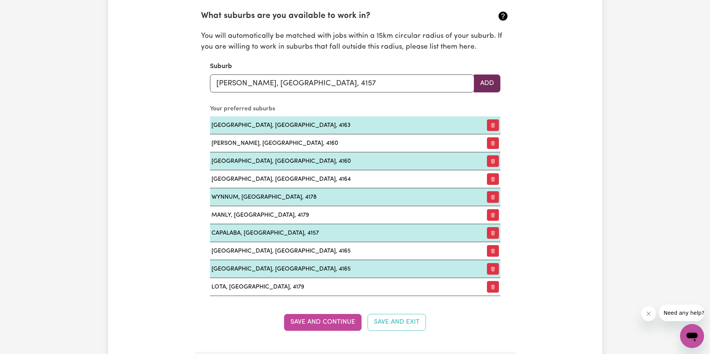
click at [490, 86] on button "Add" at bounding box center [487, 83] width 27 height 18
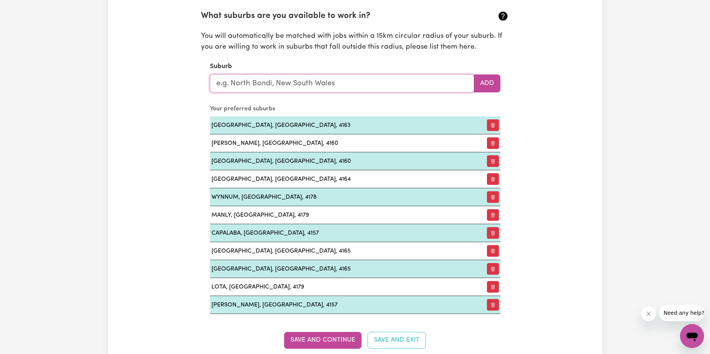
click at [259, 80] on input "text" at bounding box center [342, 83] width 264 height 18
type input "Sprin"
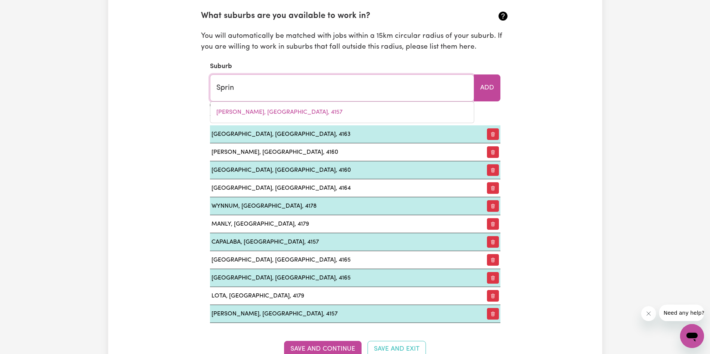
type input "[GEOGRAPHIC_DATA], [GEOGRAPHIC_DATA], 7190"
type input "Spring"
type input "[GEOGRAPHIC_DATA], [GEOGRAPHIC_DATA], 7190"
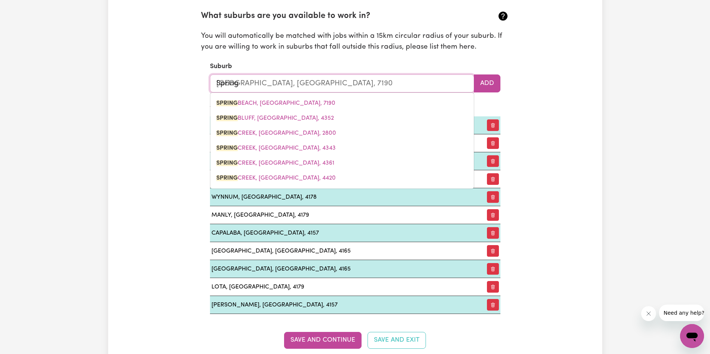
type input "Springw"
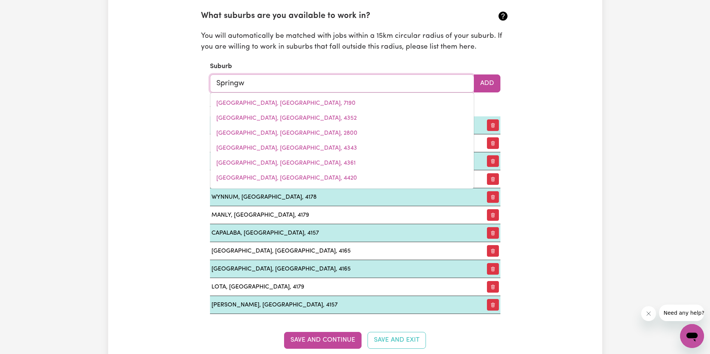
type input "Springwo"
type input "SpringwoOD, [GEOGRAPHIC_DATA], 2777"
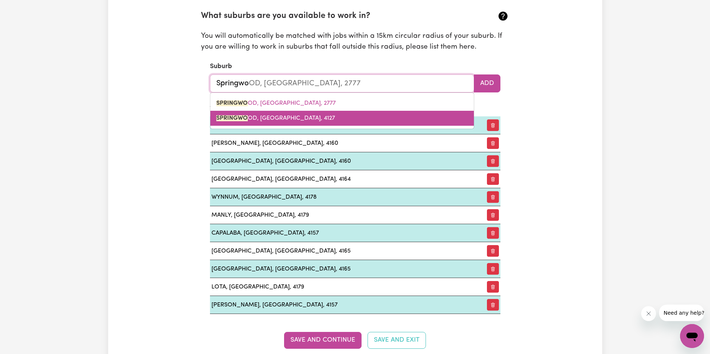
click at [244, 116] on mark "SPRINGWO" at bounding box center [231, 118] width 31 height 6
type input "[GEOGRAPHIC_DATA], [GEOGRAPHIC_DATA], 4127"
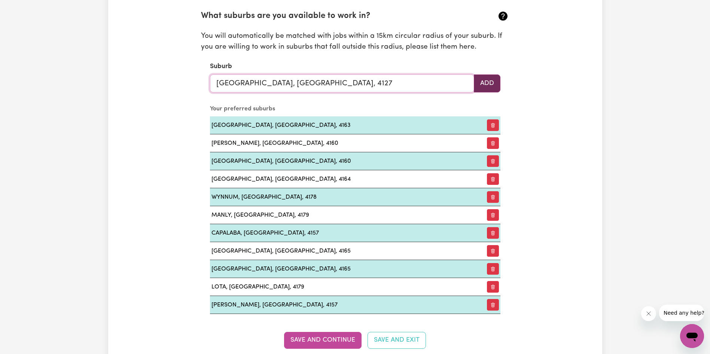
type input "[GEOGRAPHIC_DATA], [GEOGRAPHIC_DATA], 4127"
click at [486, 82] on button "Add" at bounding box center [487, 83] width 27 height 18
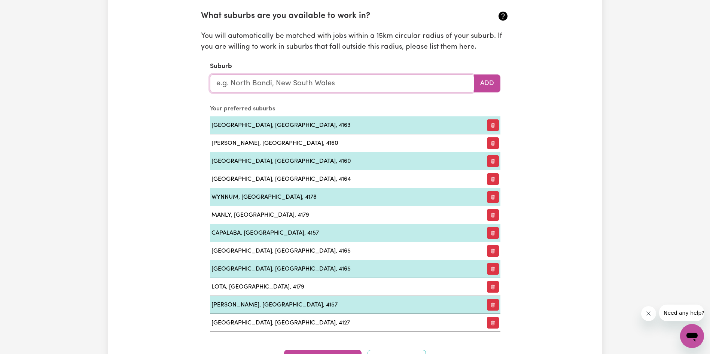
click at [234, 83] on input "text" at bounding box center [342, 83] width 264 height 18
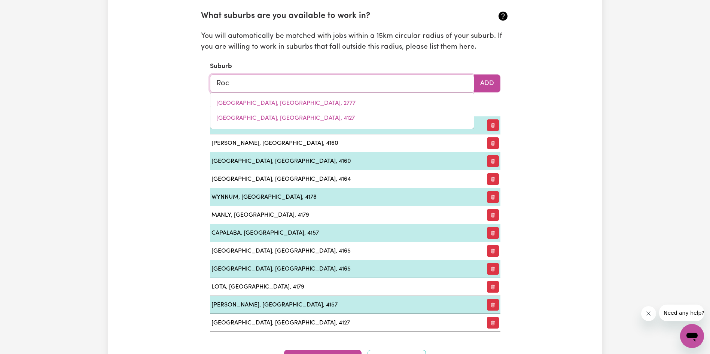
type input "Roch"
type input "RochEDALE, [GEOGRAPHIC_DATA], 4123"
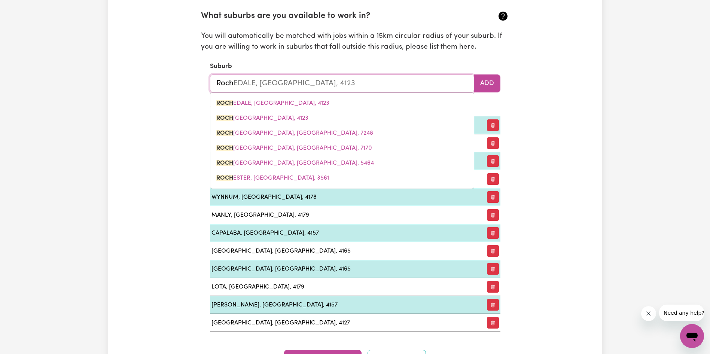
type input "Roche"
type input "[GEOGRAPHIC_DATA], [GEOGRAPHIC_DATA], 4123"
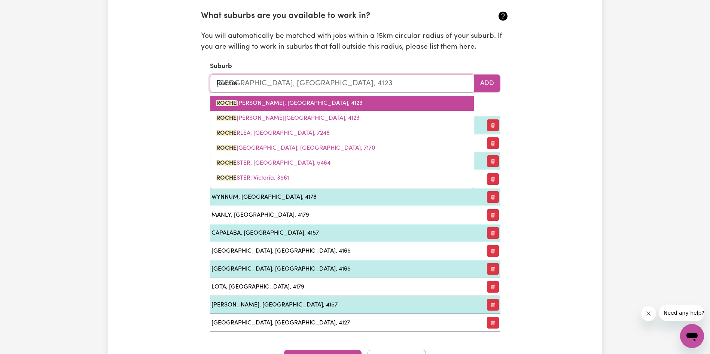
click at [278, 106] on span "[PERSON_NAME], [GEOGRAPHIC_DATA], 4123" at bounding box center [289, 103] width 146 height 6
type input "[GEOGRAPHIC_DATA], [GEOGRAPHIC_DATA], 4123"
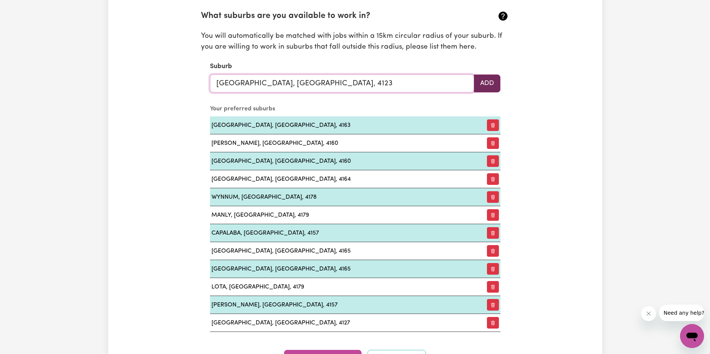
type input "[GEOGRAPHIC_DATA], [GEOGRAPHIC_DATA], 4123"
click at [494, 84] on button "Add" at bounding box center [487, 83] width 27 height 18
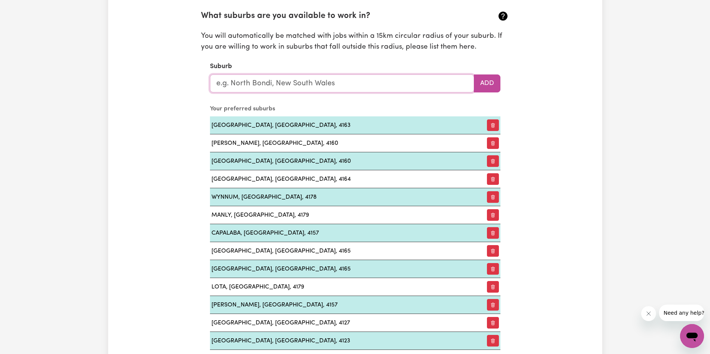
click at [268, 86] on input "text" at bounding box center [342, 83] width 264 height 18
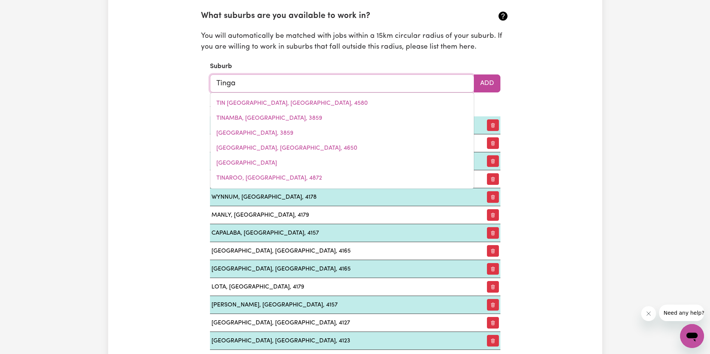
type input "Tingal"
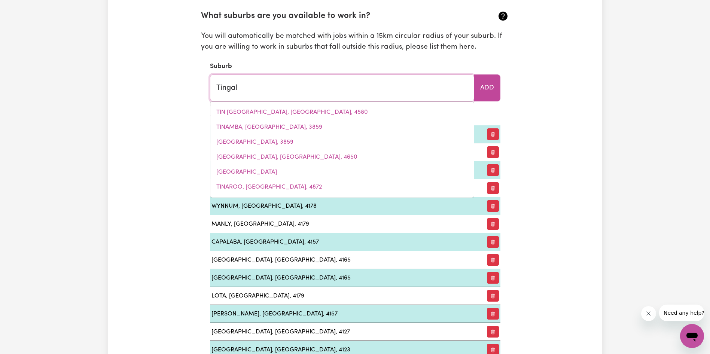
type input "TingalPA, [GEOGRAPHIC_DATA], 4173"
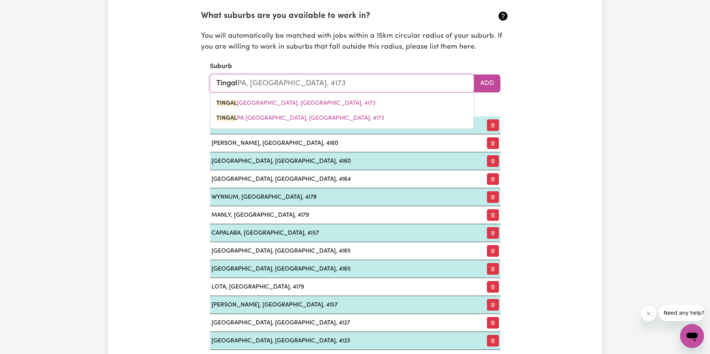
type input "Tinga"
type input "[GEOGRAPHIC_DATA], [GEOGRAPHIC_DATA], 4173"
type input "Ting"
type input "TingALPA, [GEOGRAPHIC_DATA], 4173"
type input "Tin"
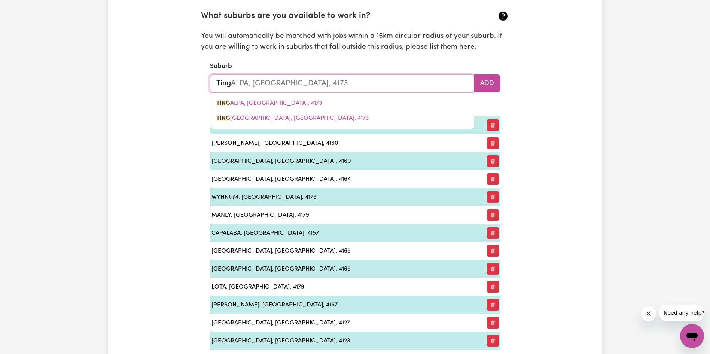
type input "TinGALPA, [GEOGRAPHIC_DATA], 4173"
type input "Ti"
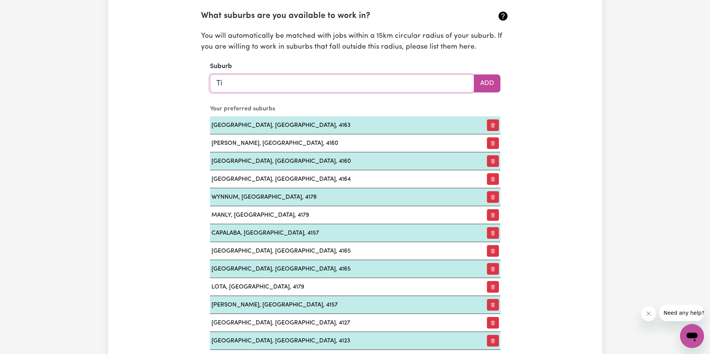
type input "T"
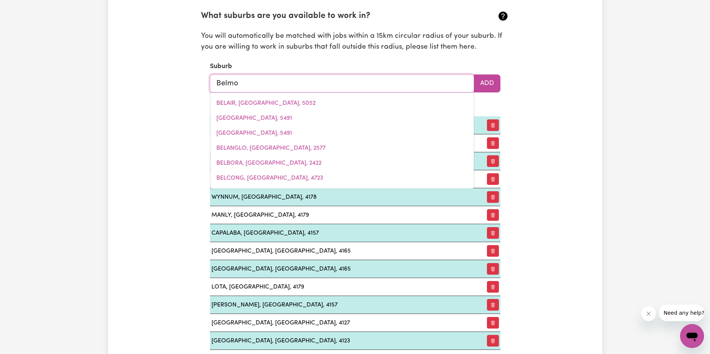
type input "Belmon"
type input "BelmonT, [GEOGRAPHIC_DATA], 2280"
type input "Belmont"
type input "[GEOGRAPHIC_DATA], [GEOGRAPHIC_DATA], 2280"
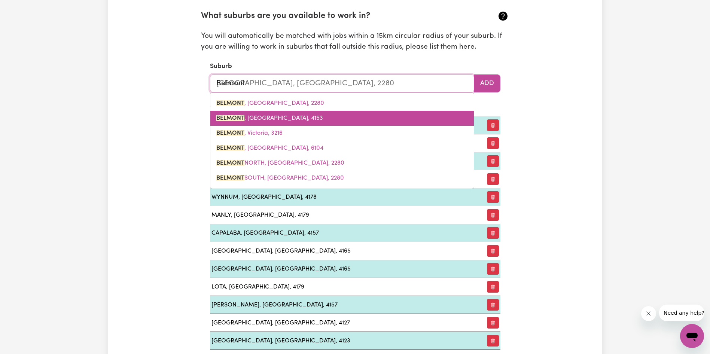
click at [262, 121] on span "[GEOGRAPHIC_DATA] , [GEOGRAPHIC_DATA], 4153" at bounding box center [269, 118] width 107 height 6
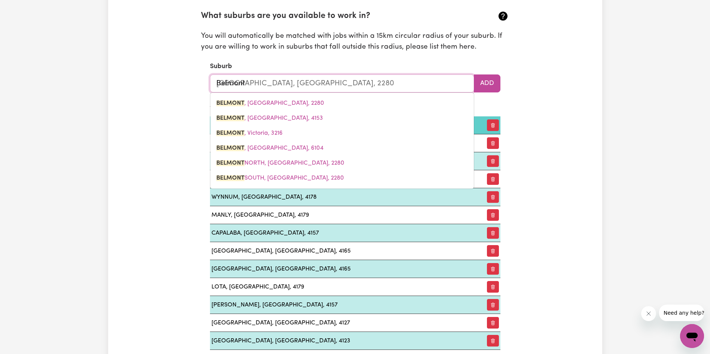
type input "[GEOGRAPHIC_DATA], [GEOGRAPHIC_DATA], 4153"
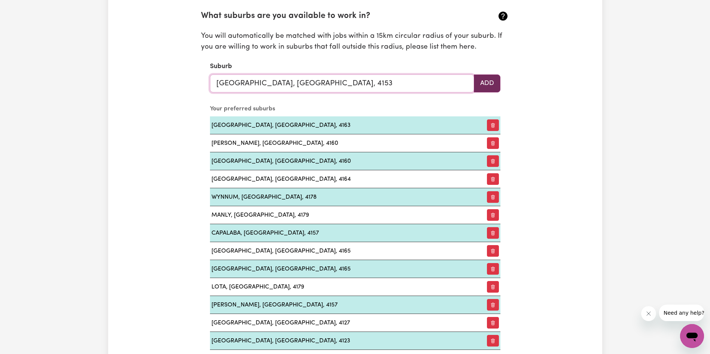
type input "[GEOGRAPHIC_DATA], [GEOGRAPHIC_DATA], 4153"
click at [487, 85] on button "Add" at bounding box center [487, 83] width 27 height 18
click at [388, 90] on input "text" at bounding box center [342, 83] width 264 height 18
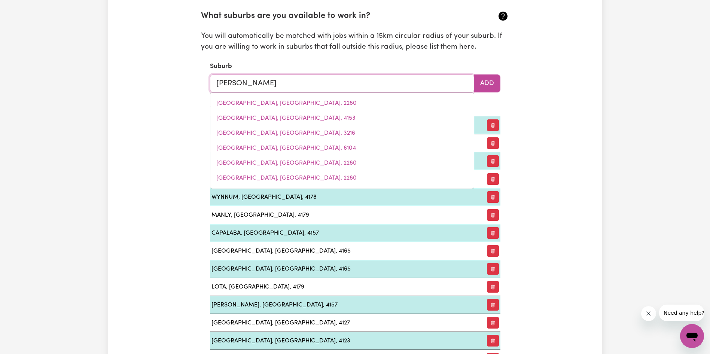
type input "[PERSON_NAME]"
type input "CarinA, [GEOGRAPHIC_DATA], 4152"
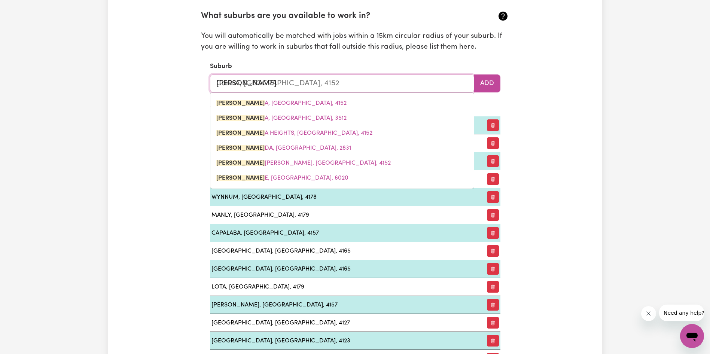
type input "Carind"
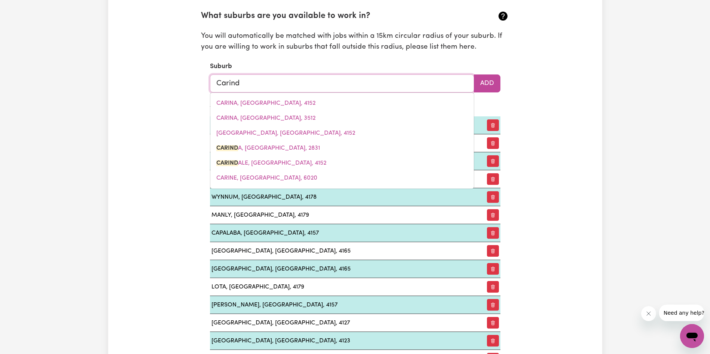
type input "CarindA, [GEOGRAPHIC_DATA], 2831"
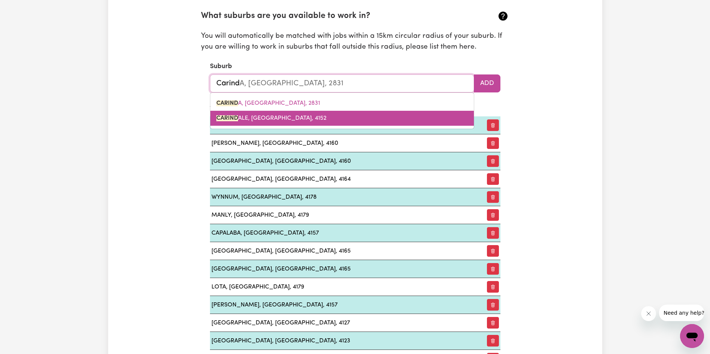
click at [304, 119] on link "CARIND ALE, [GEOGRAPHIC_DATA], 4152" at bounding box center [342, 118] width 264 height 15
type input "CARINDALE, [GEOGRAPHIC_DATA], 4152"
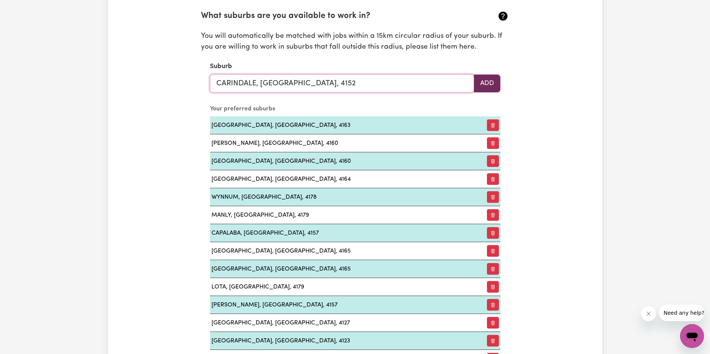
type input "CARINDALE, [GEOGRAPHIC_DATA], 4152"
click at [488, 80] on button "Add" at bounding box center [487, 83] width 27 height 18
click at [302, 85] on input "text" at bounding box center [342, 83] width 264 height 18
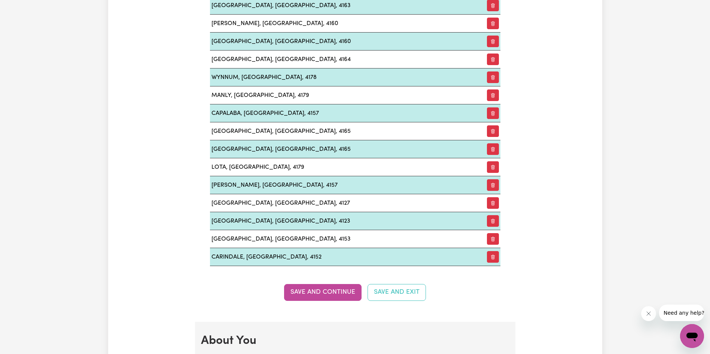
scroll to position [1026, 0]
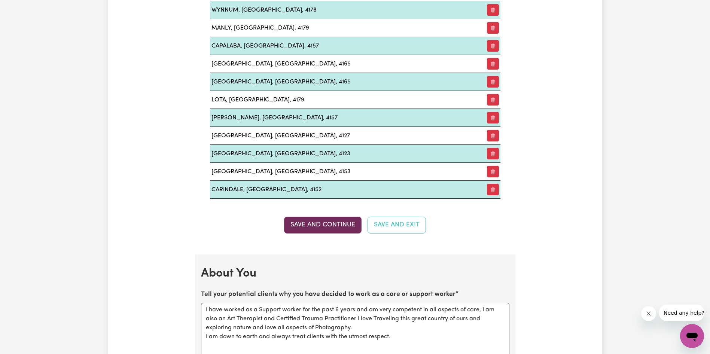
click at [293, 230] on button "Save and Continue" at bounding box center [322, 225] width 77 height 16
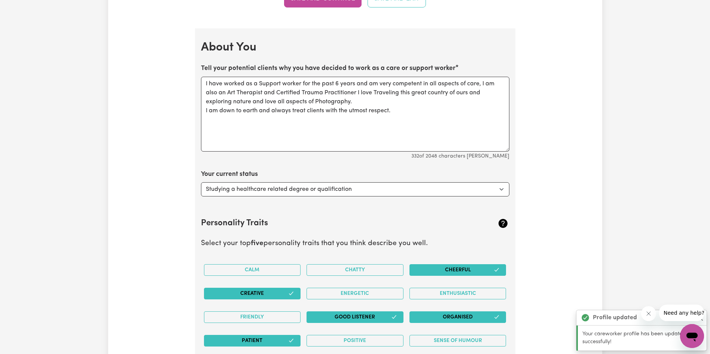
scroll to position [1281, 0]
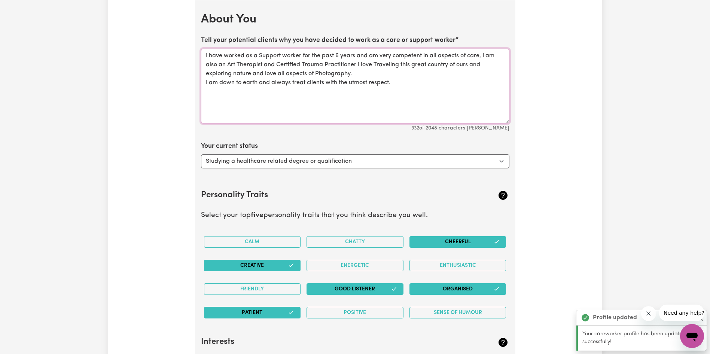
drag, startPoint x: 394, startPoint y: 85, endPoint x: 182, endPoint y: 52, distance: 214.3
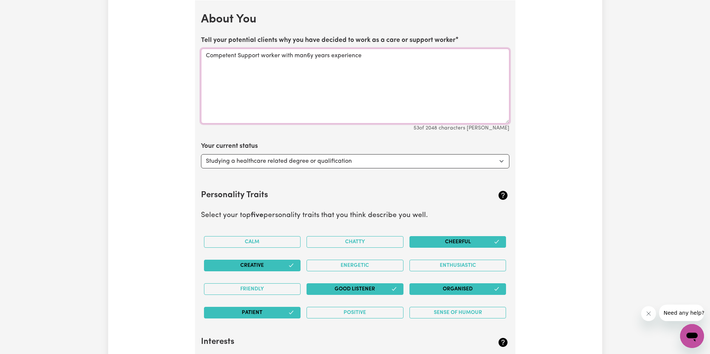
click at [310, 55] on textarea "Competent Support worker with man6y years experience" at bounding box center [355, 86] width 308 height 75
click at [365, 53] on textarea "Competent Support worker with many years experience" at bounding box center [355, 86] width 308 height 75
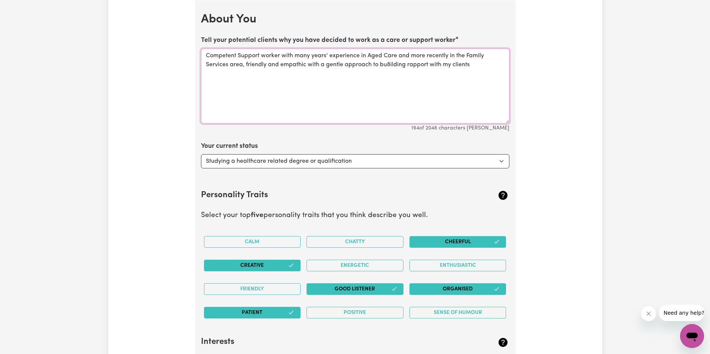
click at [390, 64] on textarea "Competent Support worker with many years' experience in Aged Care and more rece…" at bounding box center [355, 86] width 308 height 75
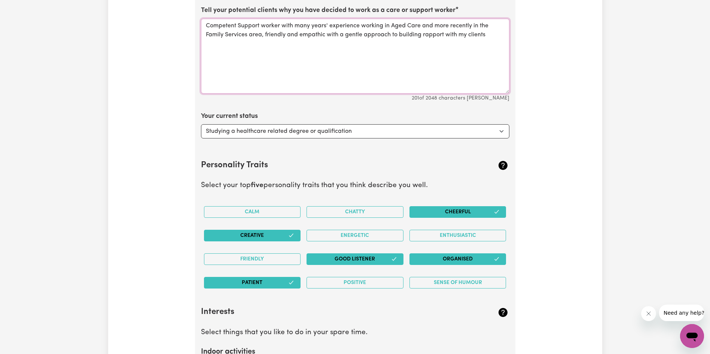
scroll to position [1393, 0]
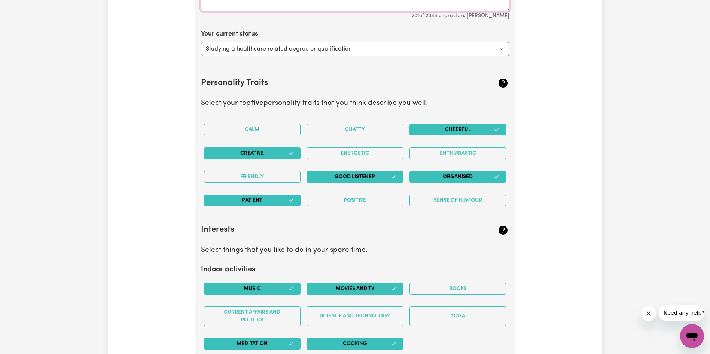
type textarea "Competent Support worker with many years' experience working in Aged Care and m…"
click at [350, 49] on select "Select... Studying a healthcare related degree or qualification Studying a non-…" at bounding box center [355, 49] width 308 height 14
select select "Studying a non-healthcare related degree or qualification"
click at [201, 42] on select "Select... Studying a healthcare related degree or qualification Studying a non-…" at bounding box center [355, 49] width 308 height 14
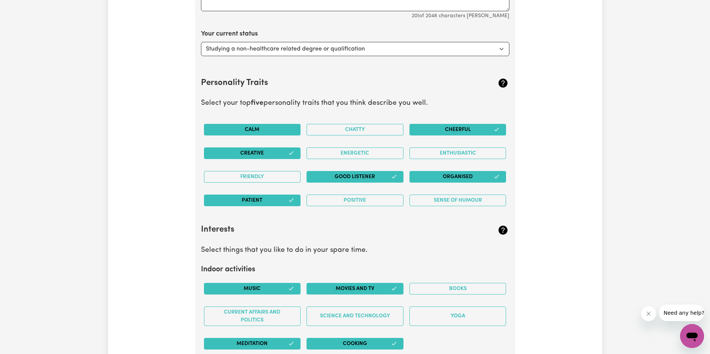
click at [225, 128] on button "Calm" at bounding box center [252, 130] width 97 height 12
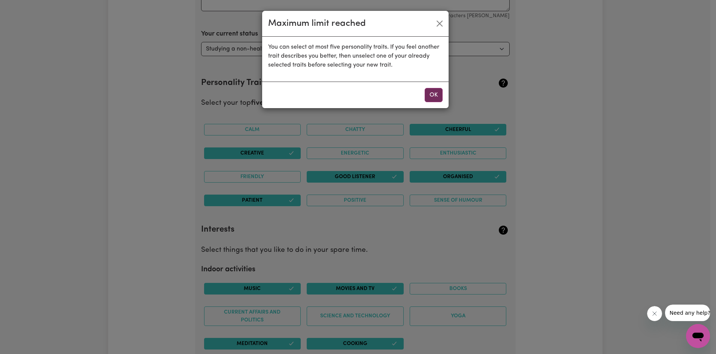
click at [434, 98] on button "OK" at bounding box center [433, 95] width 18 height 14
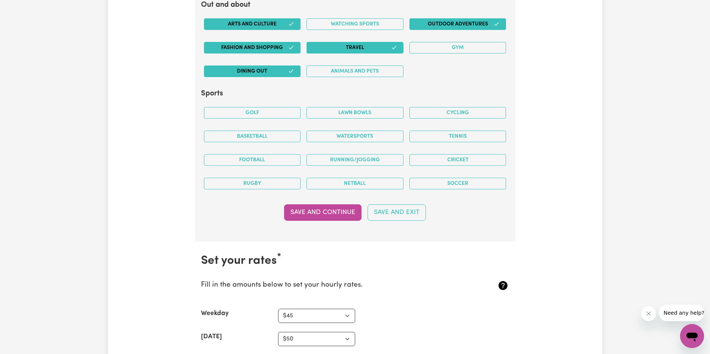
scroll to position [1767, 0]
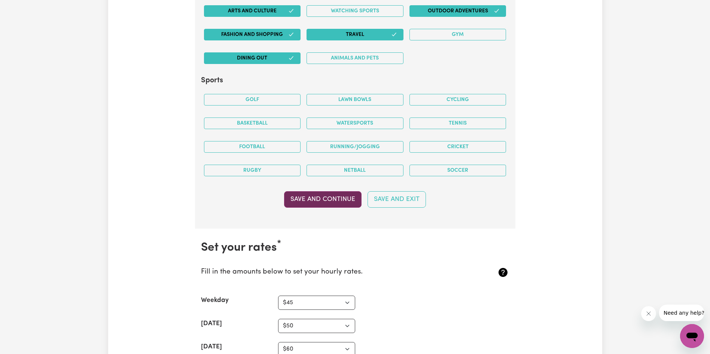
click at [332, 196] on button "Save and Continue" at bounding box center [322, 199] width 77 height 16
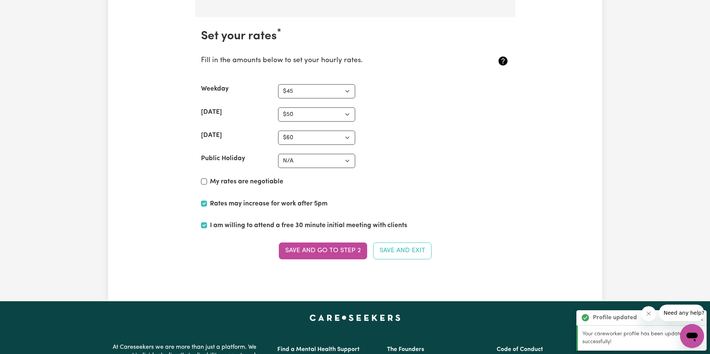
scroll to position [1995, 0]
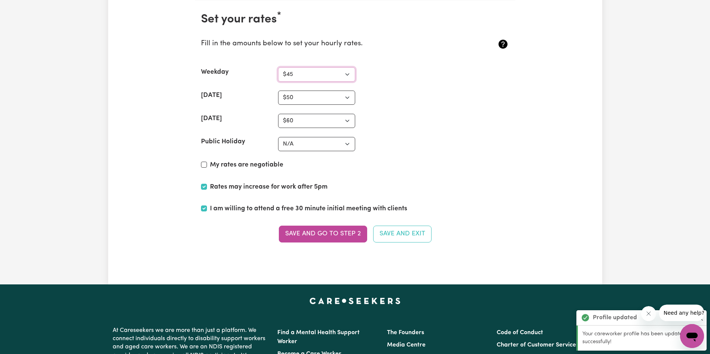
click at [319, 76] on select "N/A $37 $38 $39 $40 $41 $42 $43 $44 $45 $46 $47 $48 $49 $50 $51 $52 $53 $54 $55…" at bounding box center [316, 74] width 77 height 14
select select "46"
click at [278, 67] on select "N/A $37 $38 $39 $40 $41 $42 $43 $44 $45 $46 $47 $48 $49 $50 $51 $52 $53 $54 $55…" at bounding box center [316, 74] width 77 height 14
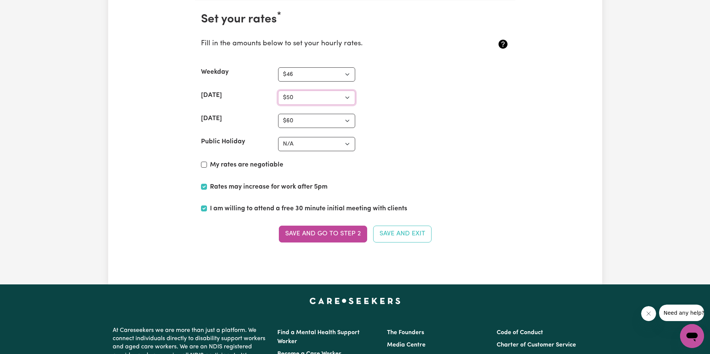
click at [297, 95] on select "N/A $37 $38 $39 $40 $41 $42 $43 $44 $45 $46 $47 $48 $49 $50 $51 $52 $53 $54 $55…" at bounding box center [316, 98] width 77 height 14
select select "60"
click at [278, 91] on select "N/A $37 $38 $39 $40 $41 $42 $43 $44 $45 $46 $47 $48 $49 $50 $51 $52 $53 $54 $55…" at bounding box center [316, 98] width 77 height 14
click at [301, 121] on select "N/A $37 $38 $39 $40 $41 $42 $43 $44 $45 $46 $47 $48 $49 $50 $51 $52 $53 $54 $55…" at bounding box center [316, 121] width 77 height 14
select select "81"
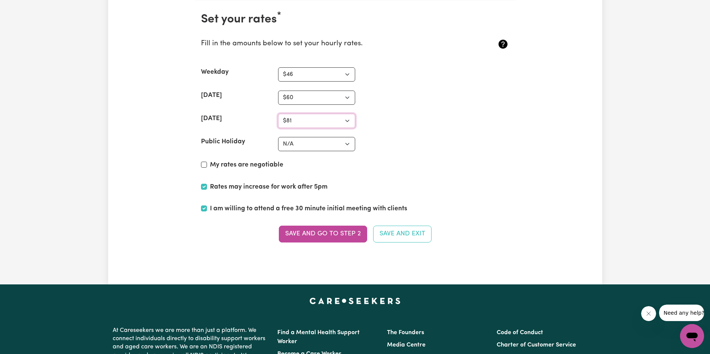
click at [278, 114] on select "N/A $37 $38 $39 $40 $41 $42 $43 $44 $45 $46 $47 $48 $49 $50 $51 $52 $53 $54 $55…" at bounding box center [316, 121] width 77 height 14
click at [319, 239] on button "Save and go to Step 2" at bounding box center [323, 234] width 88 height 16
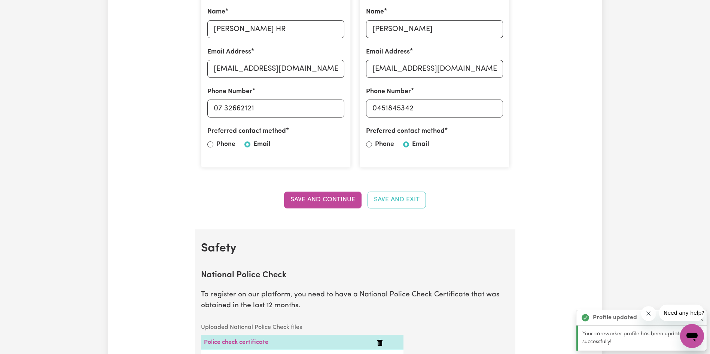
scroll to position [262, 0]
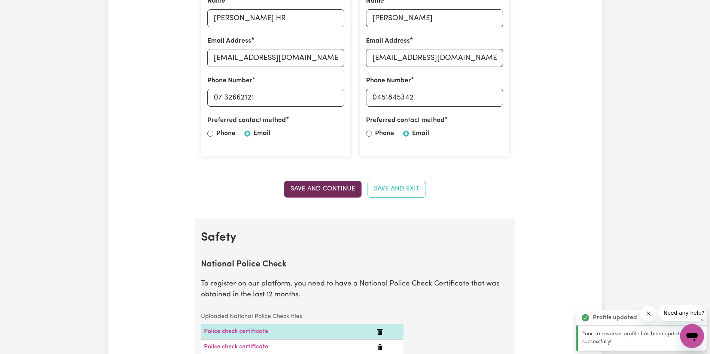
click at [323, 186] on button "Save and Continue" at bounding box center [322, 189] width 77 height 16
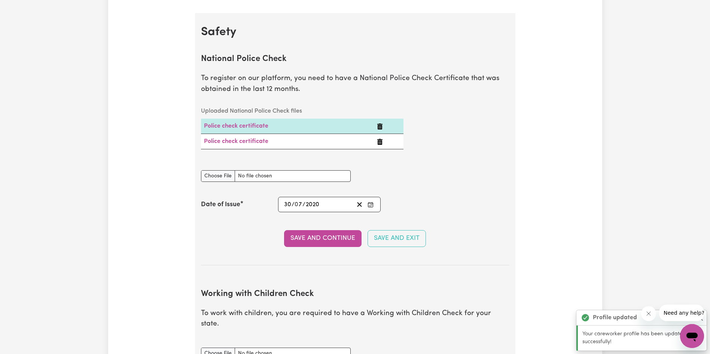
scroll to position [481, 0]
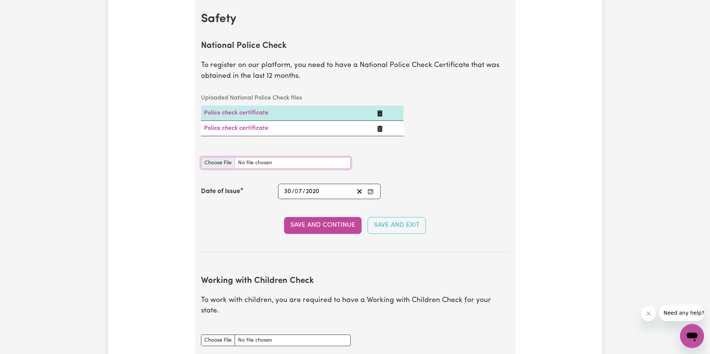
click at [219, 162] on input "National Police Check document" at bounding box center [276, 163] width 150 height 12
type input "C:\fakepath\National_Police_Check-10376246-1753161698-Criminal_History_Certific…"
click at [326, 189] on div "[DATE] 30 / 0 7 / 2020" at bounding box center [318, 191] width 71 height 10
click at [698, 30] on div "Update Profile 1 2 3 4 5 Step 2 : Referees and Safety Checks To have an active …" at bounding box center [355, 332] width 710 height 1572
drag, startPoint x: 699, startPoint y: 1, endPoint x: 493, endPoint y: 30, distance: 208.7
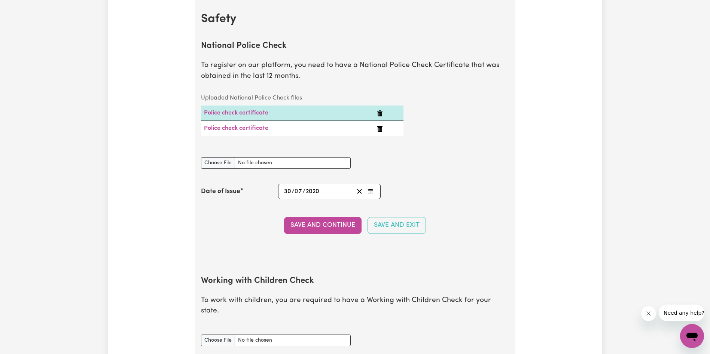
click at [493, 30] on section "National Police Check To register on our platform, you need to have a National …" at bounding box center [355, 140] width 308 height 223
click at [360, 189] on icon "Clear date" at bounding box center [359, 191] width 7 height 7
click at [370, 190] on icon "Enter the Date of Issue of your National Police Check" at bounding box center [371, 192] width 6 height 6
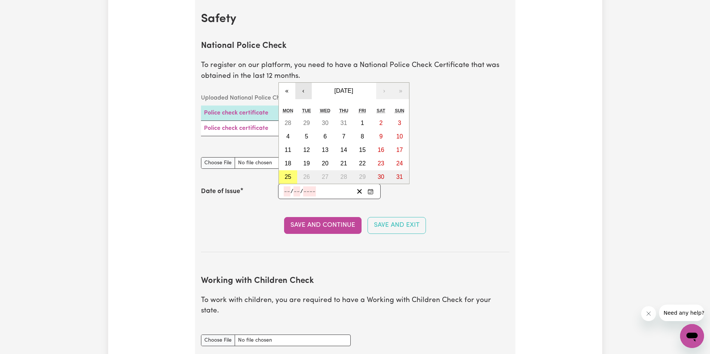
click at [301, 89] on button "‹" at bounding box center [303, 91] width 16 height 16
click at [308, 165] on abbr "22" at bounding box center [306, 163] width 7 height 6
type input "[DATE]"
type input "22"
type input "7"
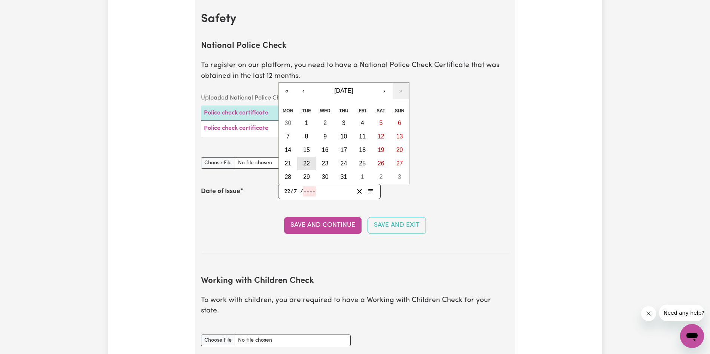
type input "2025"
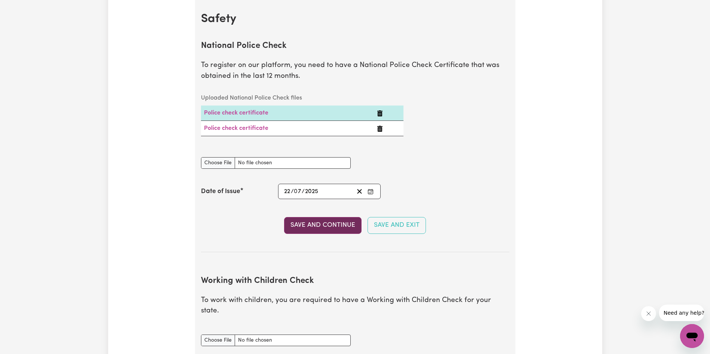
click at [329, 228] on button "Save and Continue" at bounding box center [322, 225] width 77 height 16
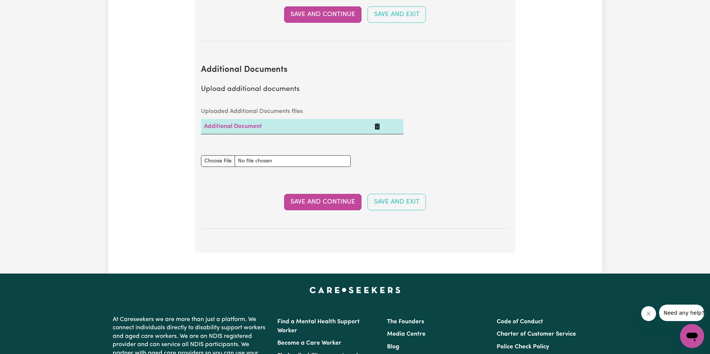
scroll to position [1344, 0]
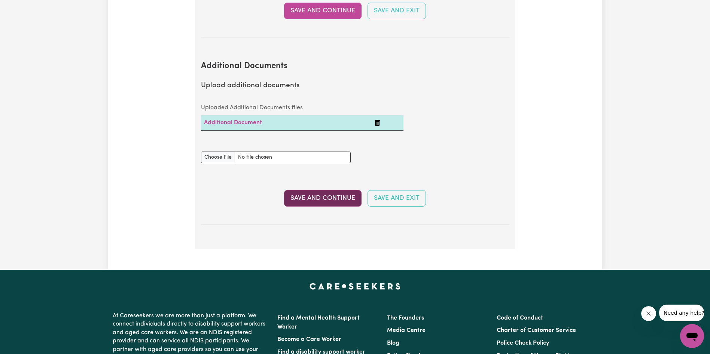
click at [313, 190] on button "Save and Continue" at bounding box center [322, 198] width 77 height 16
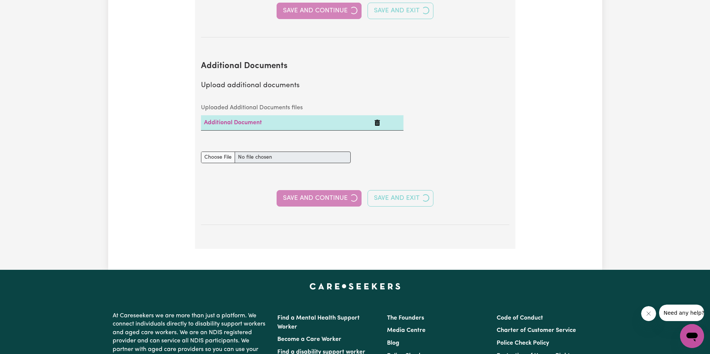
select select "2019"
select select "2020"
select select "2015"
select select "2019"
select select "2008"
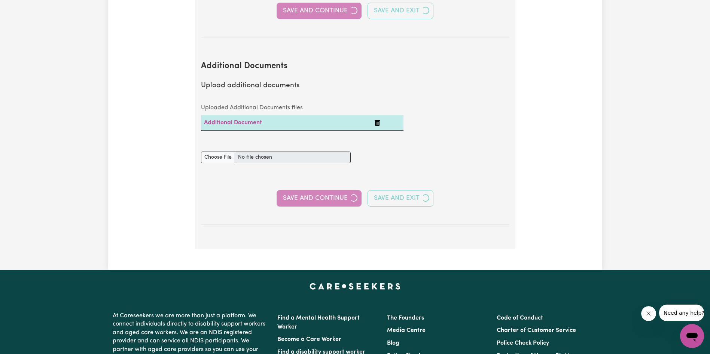
select select "2009"
select select "2020"
select select "2021"
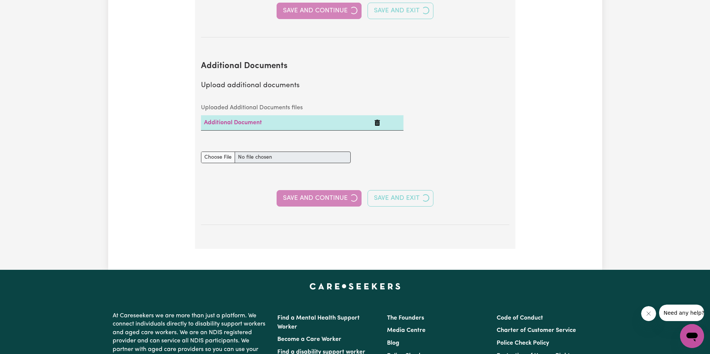
select select "2022"
select select "Certificate III (Individual Support)"
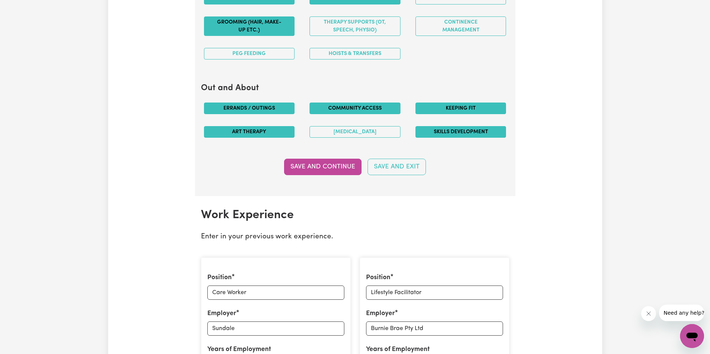
scroll to position [861, 0]
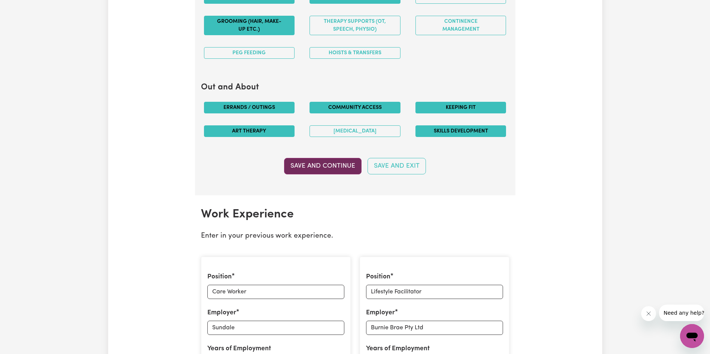
click at [318, 165] on button "Save and Continue" at bounding box center [322, 166] width 77 height 16
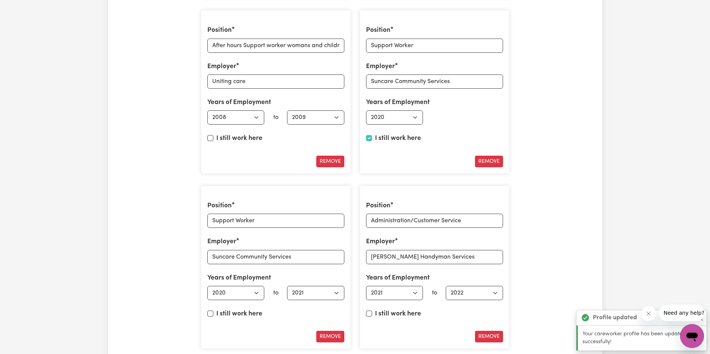
scroll to position [1393, 0]
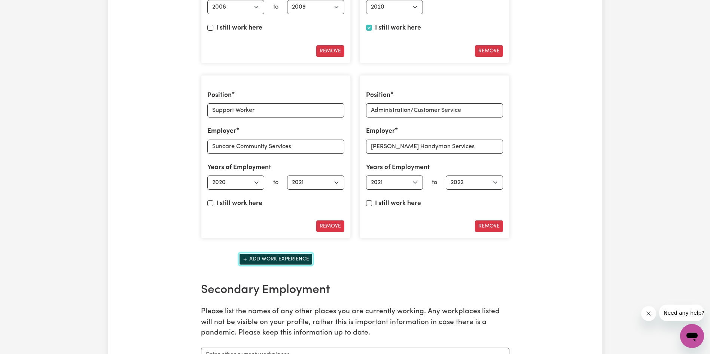
click at [276, 256] on button "Add work experience" at bounding box center [275, 259] width 73 height 12
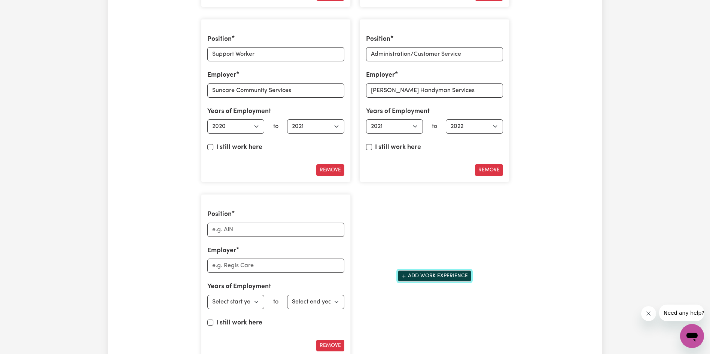
scroll to position [1505, 0]
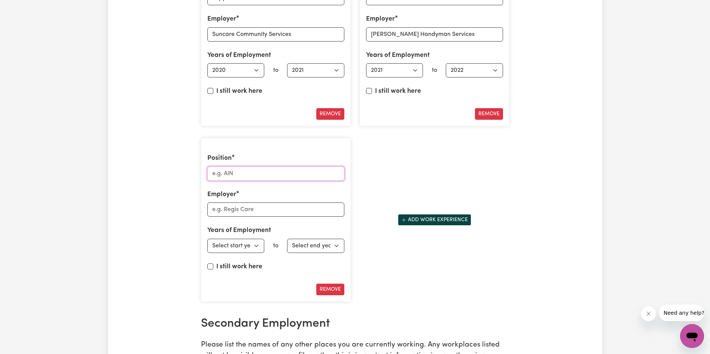
click at [233, 171] on input "Position" at bounding box center [275, 174] width 137 height 14
type input "Family Support Worker"
click at [246, 211] on input "Employer" at bounding box center [275, 210] width 137 height 14
type input "YCSS"
click at [257, 250] on select "Select start year [DATE] 1952 1953 1954 1955 1956 1957 1958 1959 1960 1961 1962…" at bounding box center [235, 246] width 57 height 14
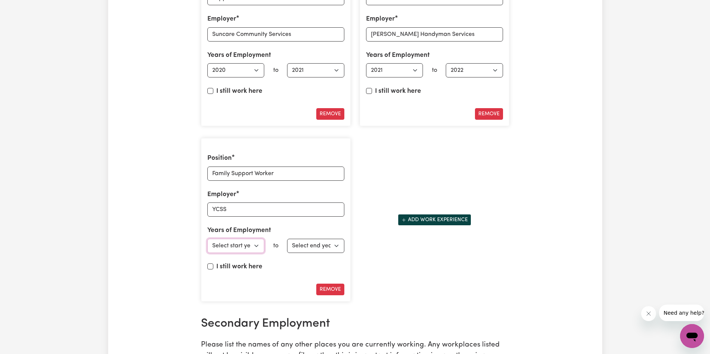
select select "2023"
click at [207, 239] on select "Select start year [DATE] 1952 1953 1954 1955 1956 1957 1958 1959 1960 1961 1962…" at bounding box center [235, 246] width 57 height 14
click at [325, 244] on select "Select end year [DATE] 1952 1953 1954 1955 1956 1957 1958 1959 1960 1961 1962 1…" at bounding box center [315, 246] width 57 height 14
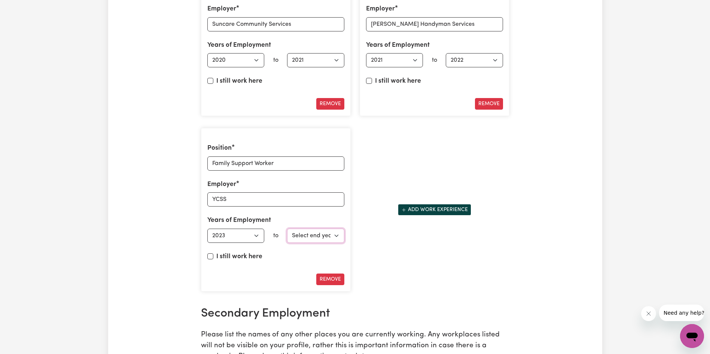
scroll to position [1693, 0]
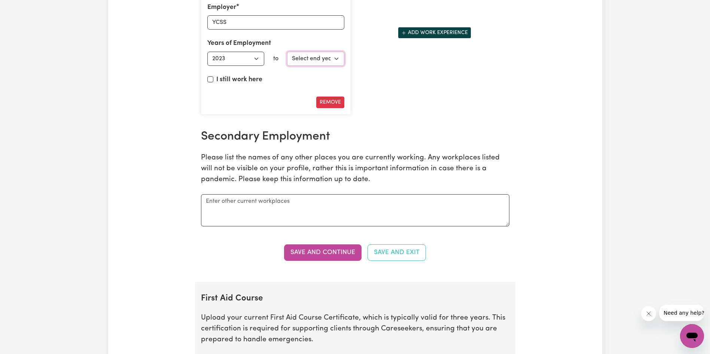
click at [308, 60] on select "Select end year [DATE] 1952 1953 1954 1955 1956 1957 1958 1959 1960 1961 1962 1…" at bounding box center [315, 59] width 57 height 14
select select "2025"
click at [287, 52] on select "Select end year [DATE] 1952 1953 1954 1955 1956 1957 1958 1959 1960 1961 1962 1…" at bounding box center [315, 59] width 57 height 14
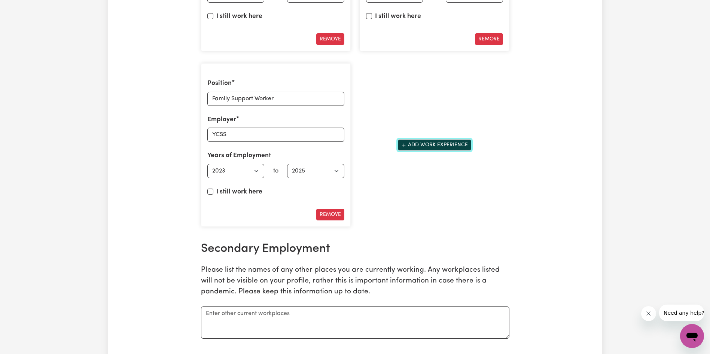
click at [444, 146] on button "Add work experience" at bounding box center [434, 145] width 73 height 12
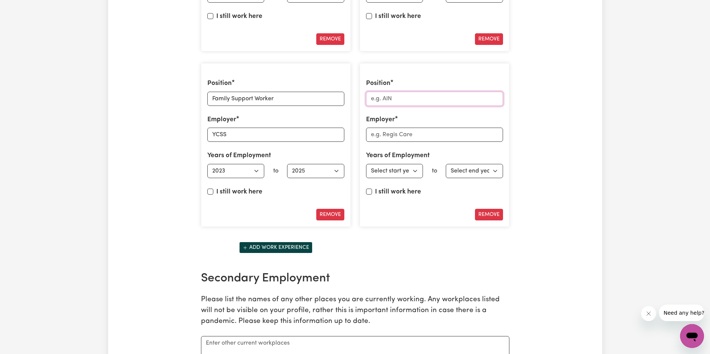
click at [392, 101] on input "Position" at bounding box center [434, 99] width 137 height 14
type input "Family Intervention Practitioner"
click at [408, 140] on input "Employer" at bounding box center [434, 135] width 137 height 14
type input "Procare"
click at [412, 173] on select "Select start year [DATE] 1952 1953 1954 1955 1956 1957 1958 1959 1960 1961 1962…" at bounding box center [394, 171] width 57 height 14
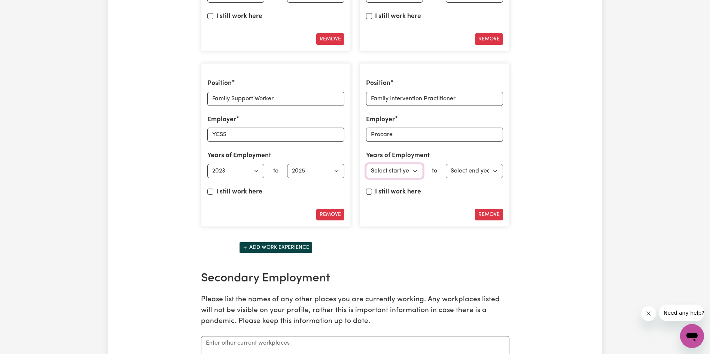
select select "2025"
click at [366, 164] on select "Select start year [DATE] 1952 1953 1954 1955 1956 1957 1958 1959 1960 1961 1962…" at bounding box center [394, 171] width 57 height 14
click at [369, 191] on input "I still work here" at bounding box center [369, 192] width 6 height 6
checkbox input "true"
click at [493, 213] on button "Remove" at bounding box center [489, 215] width 28 height 12
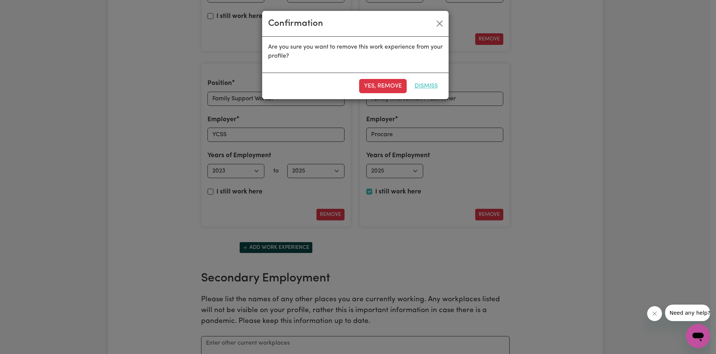
click at [423, 86] on button "Dismiss" at bounding box center [425, 86] width 33 height 14
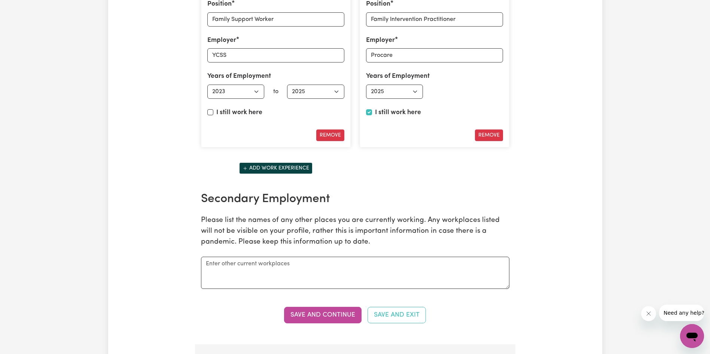
scroll to position [1730, 0]
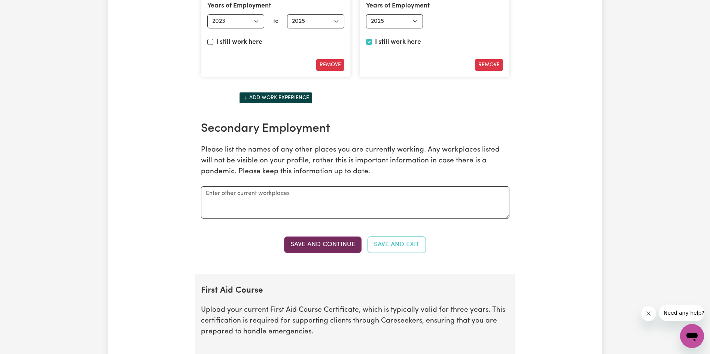
click at [333, 246] on button "Save and Continue" at bounding box center [322, 245] width 77 height 16
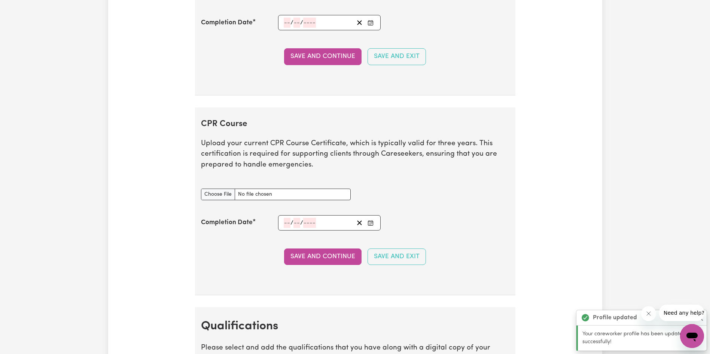
scroll to position [2116, 0]
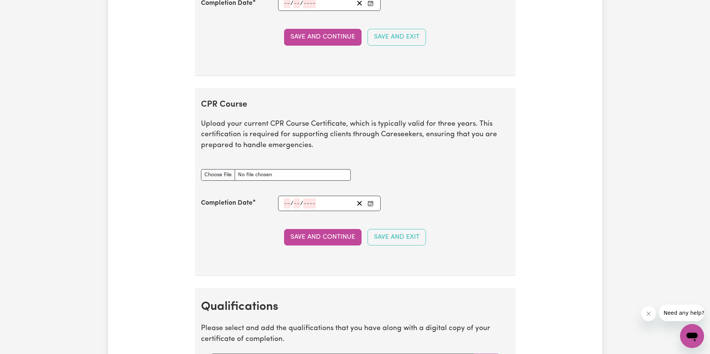
type input "C:\fakepath\535a5f183f25d71e5a3e-Samantha_Fowler_HLTAID009___Provide_[MEDICAL_D…"
click at [303, 201] on input "number" at bounding box center [309, 203] width 13 height 10
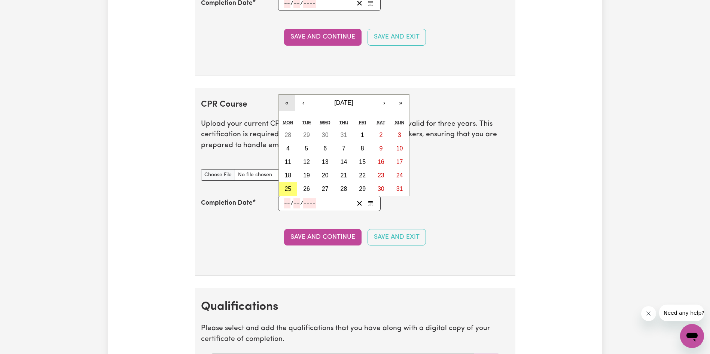
click at [289, 99] on button "«" at bounding box center [287, 103] width 16 height 16
click at [383, 101] on button "›" at bounding box center [384, 103] width 16 height 16
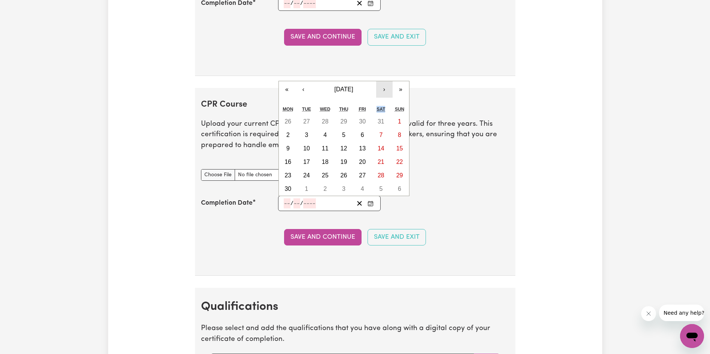
click at [383, 101] on div "« ‹ [DATE] › » Mon Tue Wed Thu Fri Sat Sun 26 27 28 29 30 31 1 2 3 4 5 6 7 8 9 …" at bounding box center [343, 138] width 131 height 115
drag, startPoint x: 383, startPoint y: 101, endPoint x: 384, endPoint y: 89, distance: 12.4
click at [384, 89] on button "›" at bounding box center [384, 89] width 16 height 16
click at [381, 101] on button "›" at bounding box center [384, 103] width 16 height 16
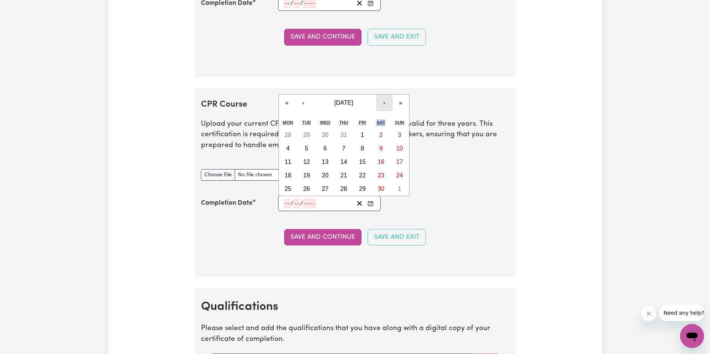
click at [381, 101] on button "›" at bounding box center [384, 103] width 16 height 16
click at [362, 131] on button "6" at bounding box center [362, 134] width 19 height 13
type input "[DATE]"
type input "6"
type input "12"
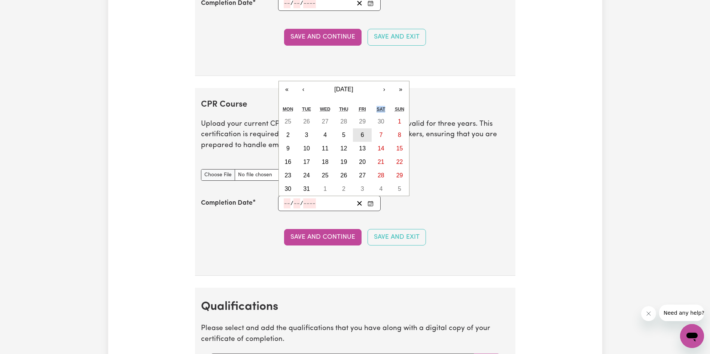
type input "2024"
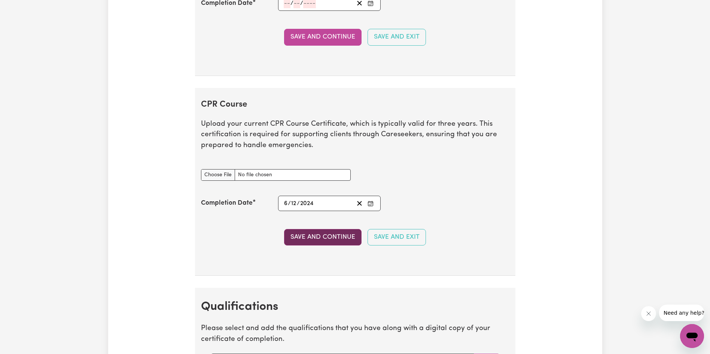
click at [324, 238] on button "Save and Continue" at bounding box center [322, 237] width 77 height 16
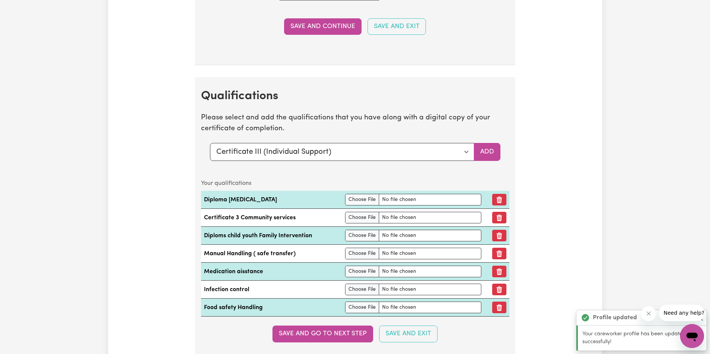
scroll to position [2404, 0]
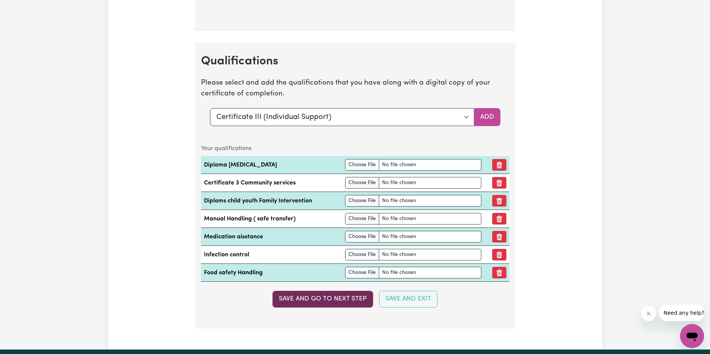
click at [314, 302] on button "Save and go to next step" at bounding box center [322, 299] width 101 height 16
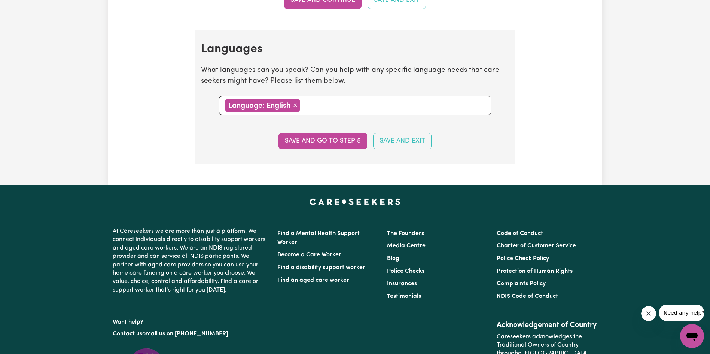
scroll to position [749, 0]
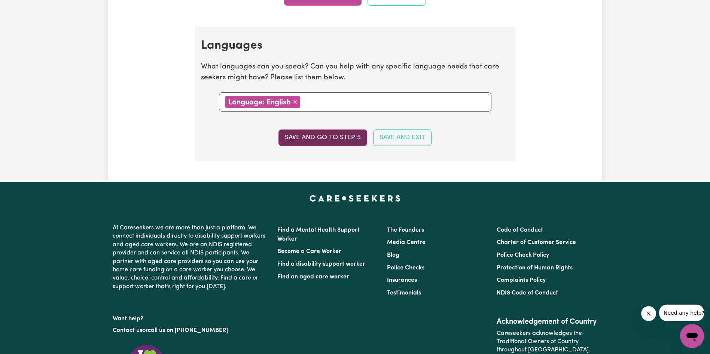
click at [315, 140] on button "Save and go to step 5" at bounding box center [322, 138] width 89 height 16
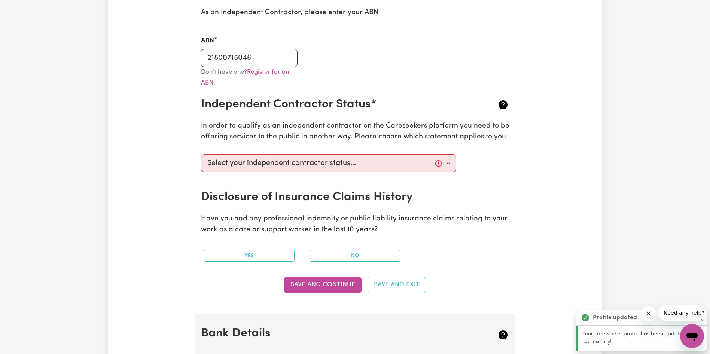
scroll to position [225, 0]
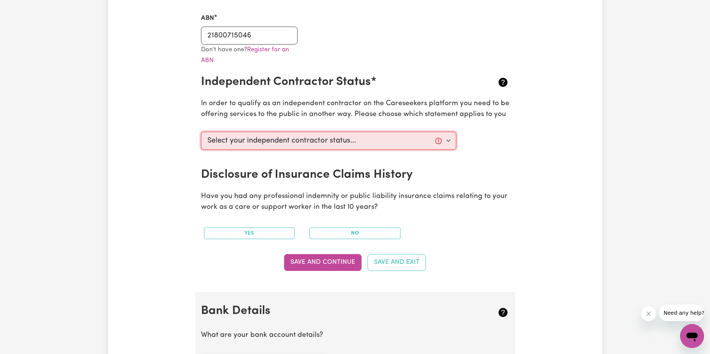
click at [448, 142] on select "Select your independent contractor status... I am providing services through an…" at bounding box center [329, 141] width 256 height 18
select select "I am providing services through another platform"
click at [201, 132] on select "Select your independent contractor status... I am providing services through an…" at bounding box center [329, 141] width 256 height 18
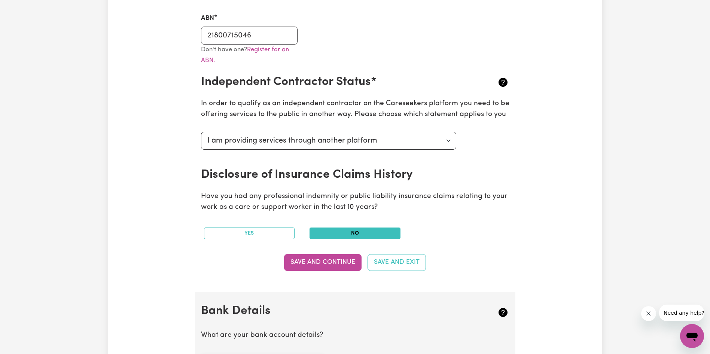
click at [338, 234] on button "No" at bounding box center [355, 234] width 91 height 12
click at [319, 265] on button "Save and Continue" at bounding box center [322, 262] width 77 height 16
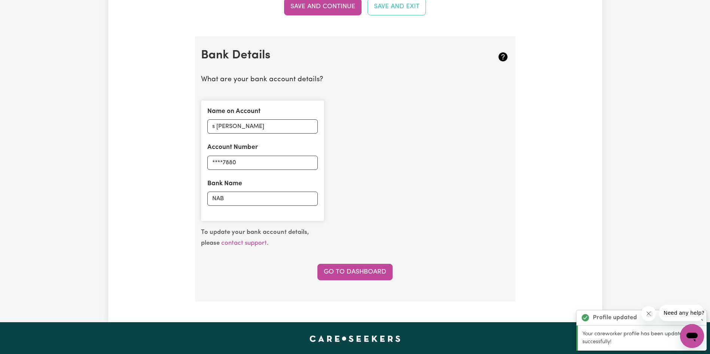
scroll to position [517, 0]
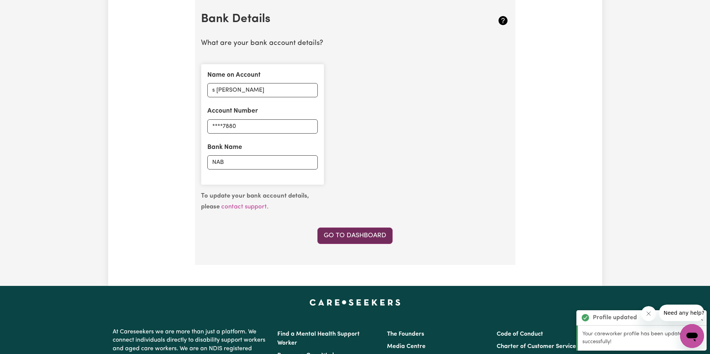
click at [362, 234] on link "Go to Dashboard" at bounding box center [354, 236] width 75 height 16
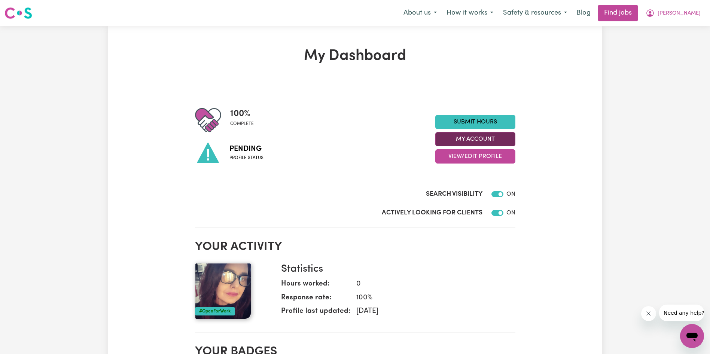
click at [469, 140] on button "My Account" at bounding box center [475, 139] width 80 height 14
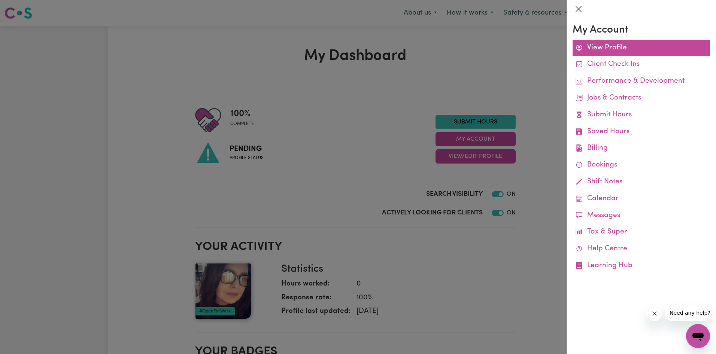
click at [609, 46] on link "View Profile" at bounding box center [640, 48] width 137 height 17
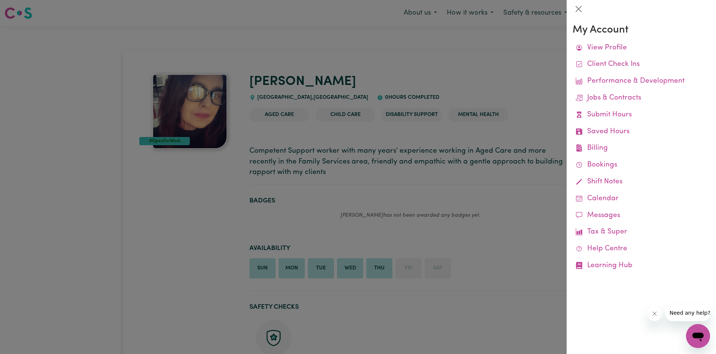
click at [506, 188] on div at bounding box center [358, 177] width 716 height 354
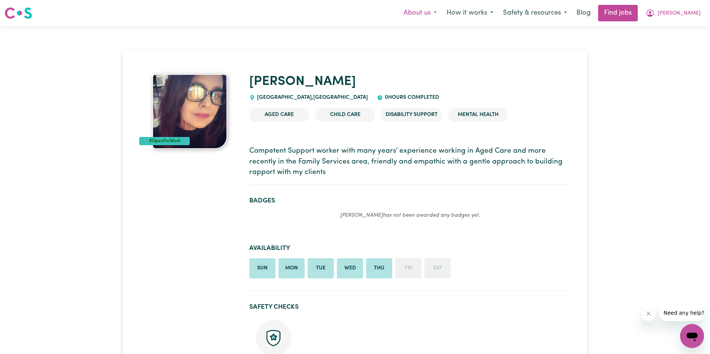
click at [432, 15] on button "About us" at bounding box center [420, 13] width 43 height 16
click at [483, 11] on button "How it works" at bounding box center [470, 13] width 57 height 16
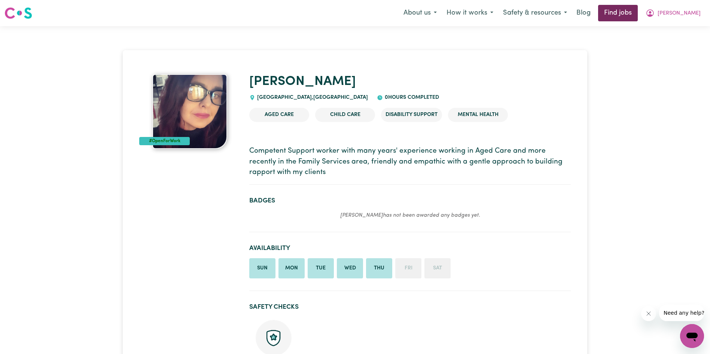
click at [637, 13] on link "Find jobs" at bounding box center [618, 13] width 40 height 16
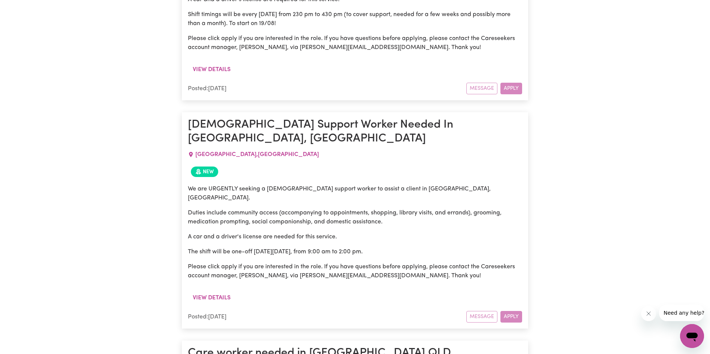
scroll to position [2129, 0]
